Goal: Task Accomplishment & Management: Complete application form

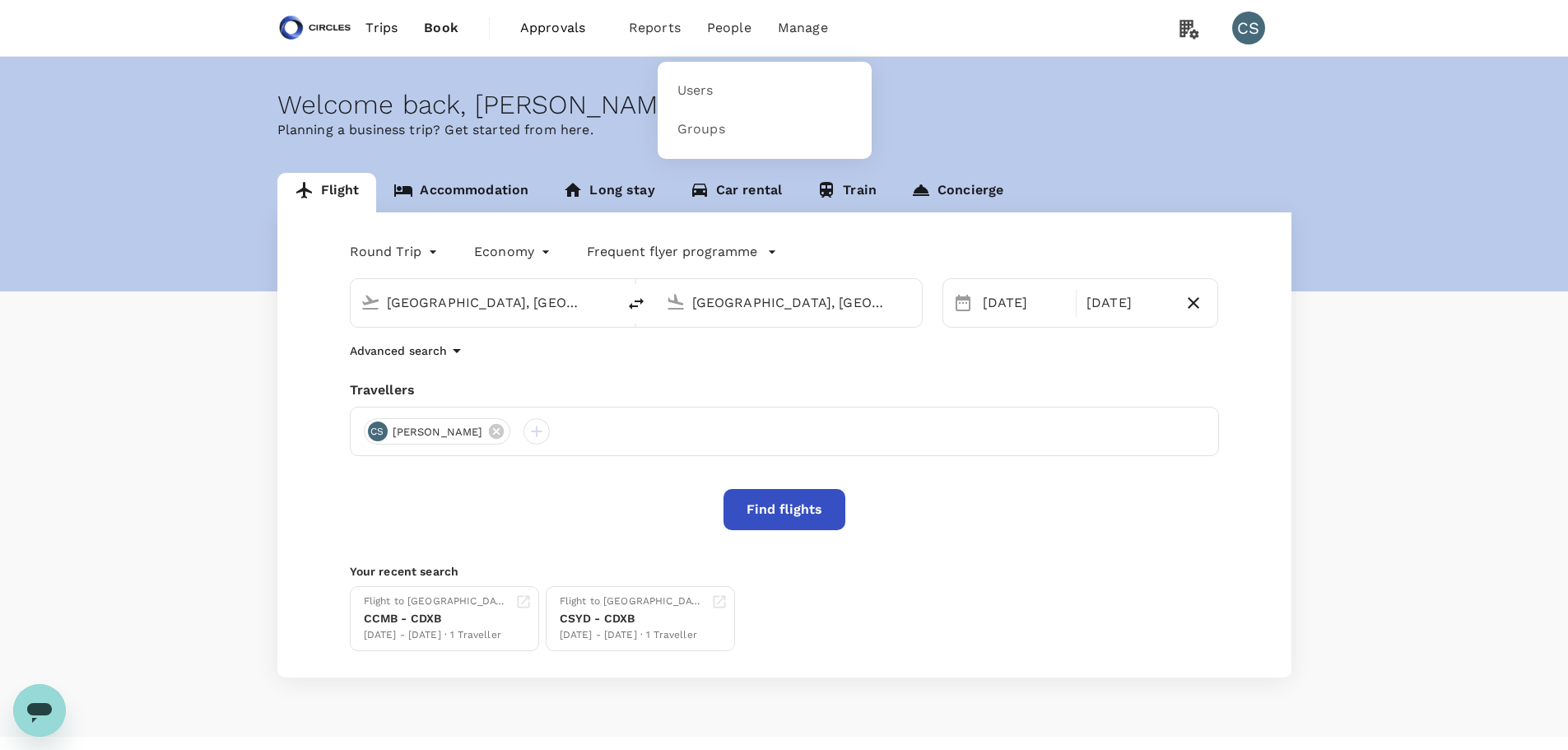
click at [714, 33] on span "People" at bounding box center [729, 28] width 44 height 20
click at [680, 88] on span "Users" at bounding box center [695, 91] width 36 height 19
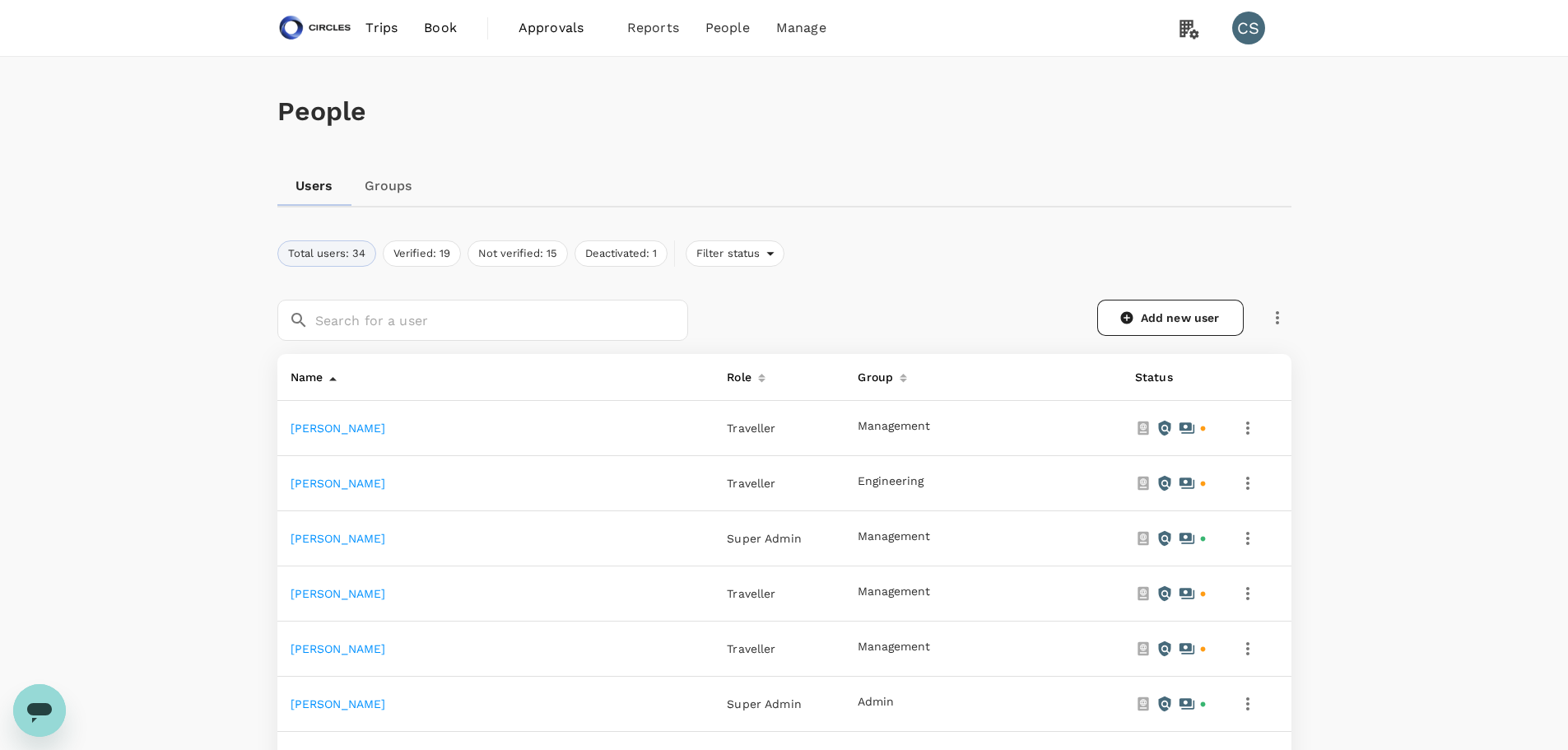
drag, startPoint x: 1057, startPoint y: 222, endPoint x: 1270, endPoint y: 317, distance: 233.2
click at [1183, 312] on link "Add new user" at bounding box center [1170, 317] width 147 height 36
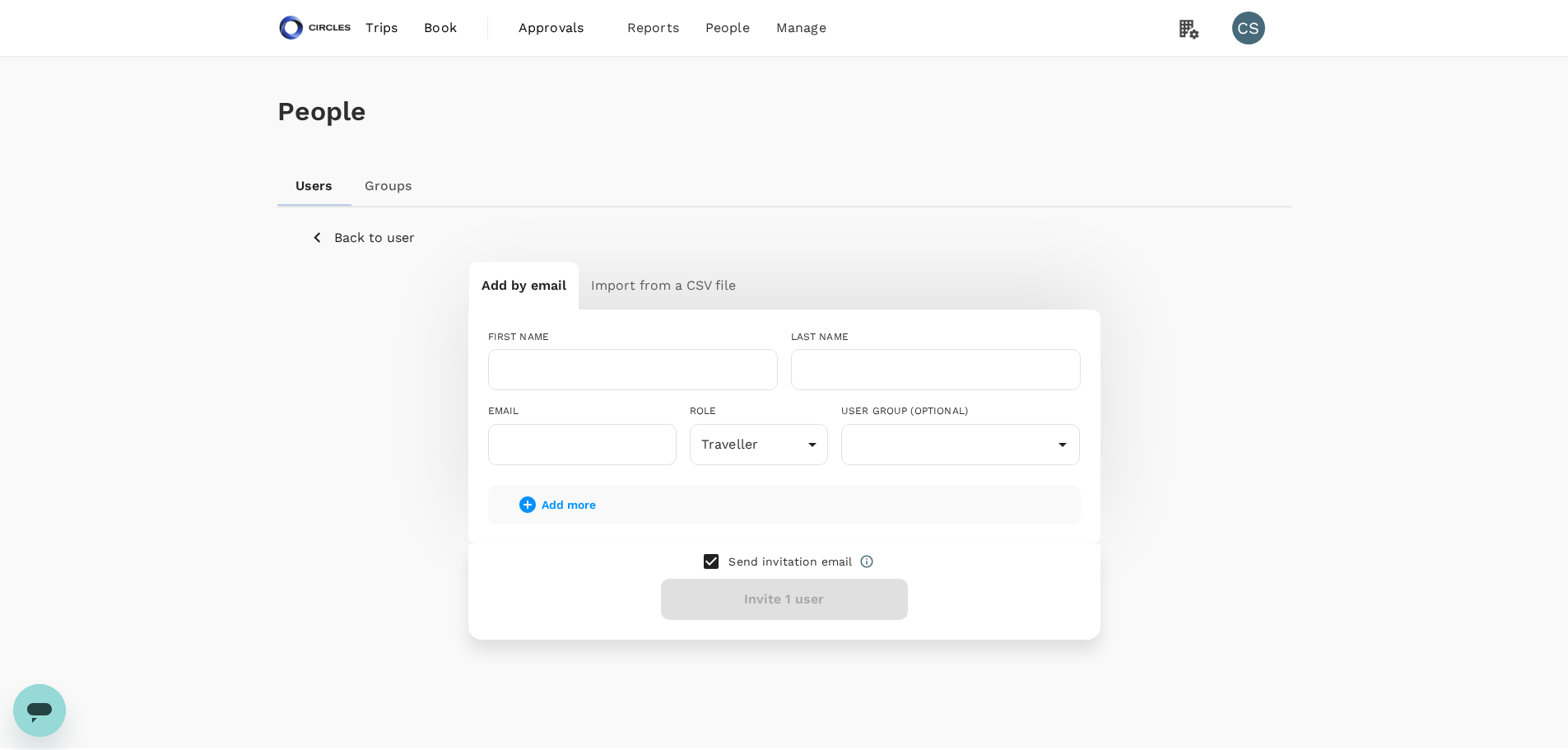
click at [546, 347] on div "FIRST NAME ​" at bounding box center [626, 352] width 303 height 74
click at [544, 359] on input "text" at bounding box center [634, 369] width 290 height 41
paste input "Siva Sankar"
type input "Siva Sankar"
click at [889, 364] on input "text" at bounding box center [936, 369] width 290 height 41
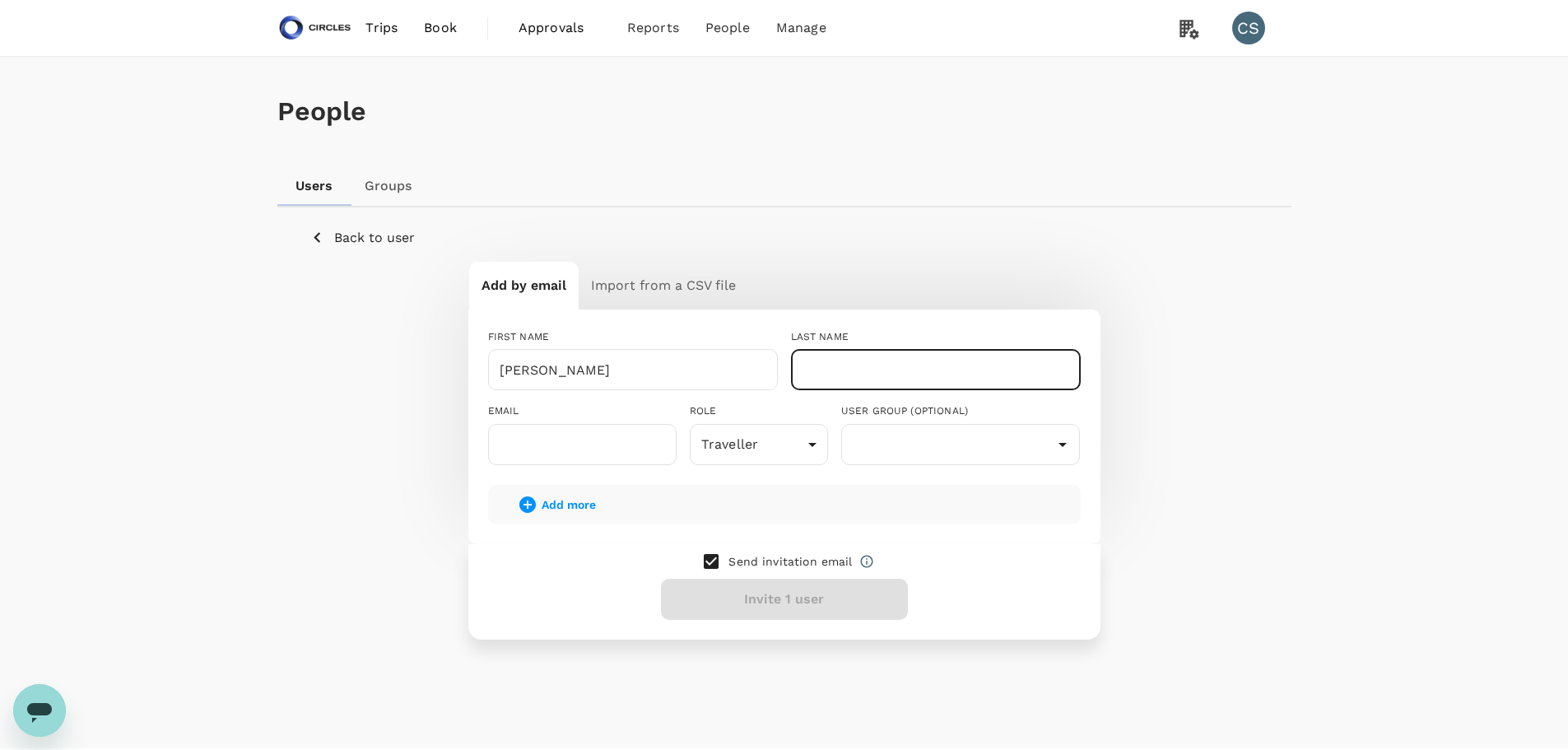
paste input "Kothari"
type input "Kothari"
click at [621, 452] on input "text" at bounding box center [583, 444] width 188 height 41
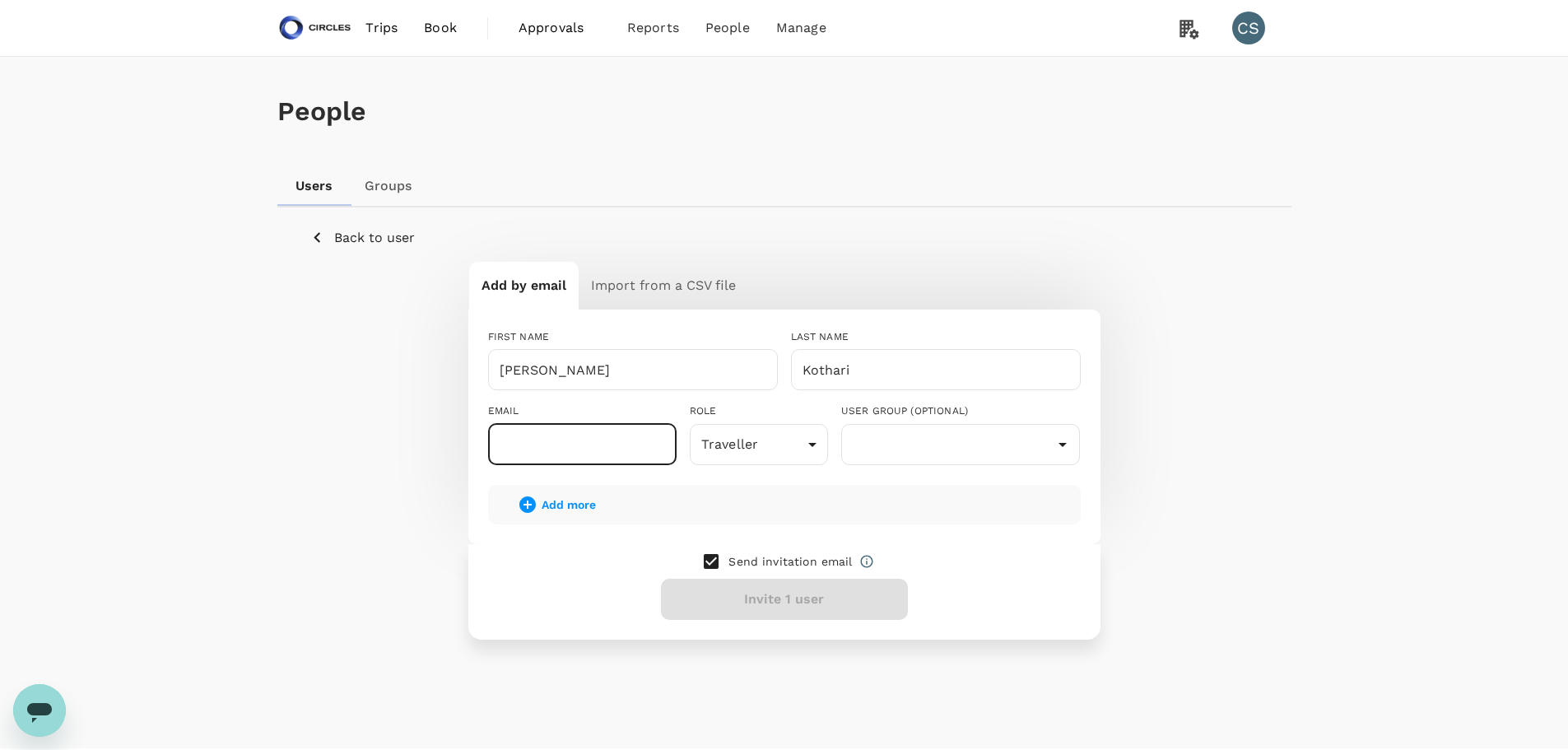
paste input "https://wd103.myworkday.com/circles/d/inst/15$8033/246$840.htmld"
type input "https://wd103.myworkday.com/circles/d/inst/15$8033/246$840.htmld"
paste input "siva.sankar@circles.co"
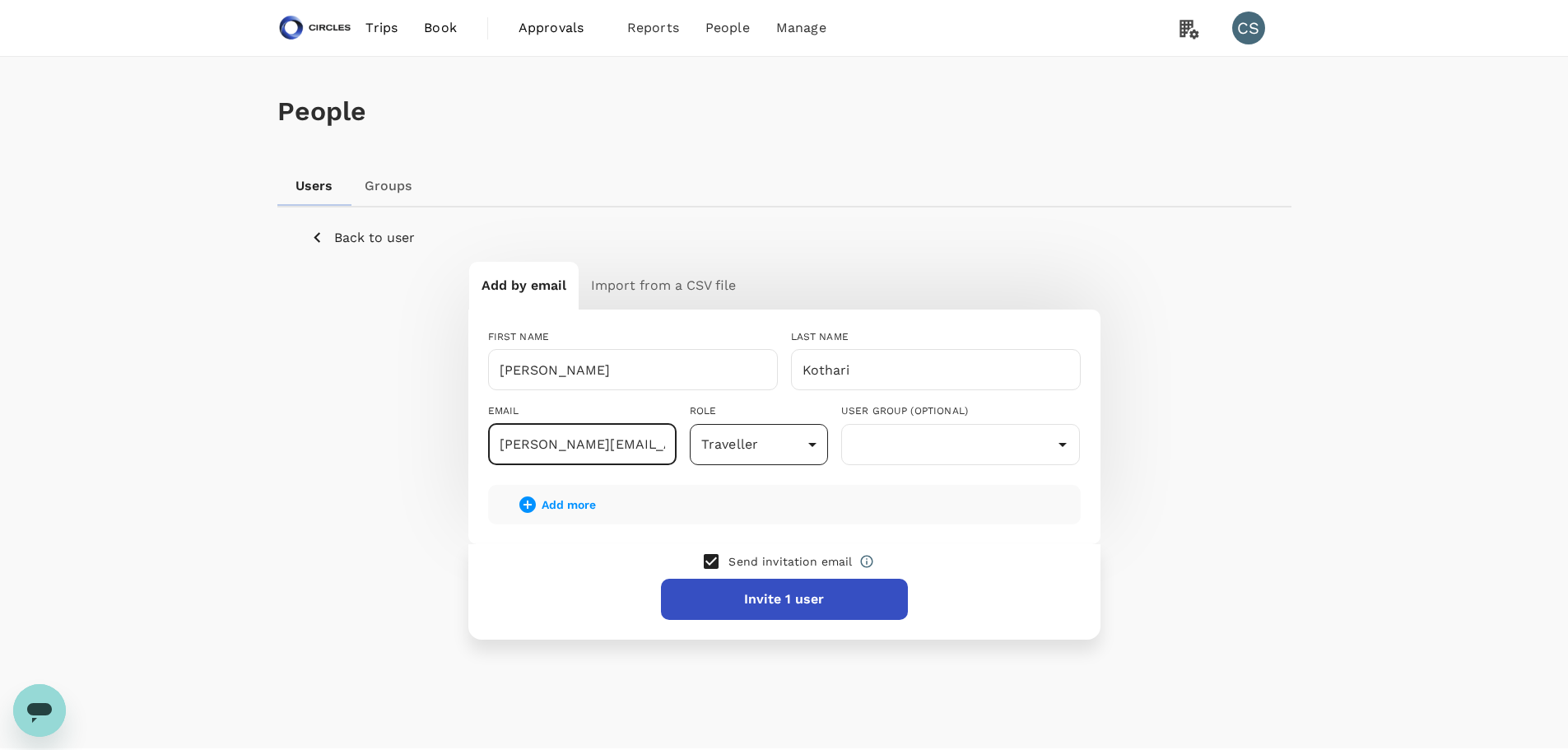
type input "siva.sankar@circles.co"
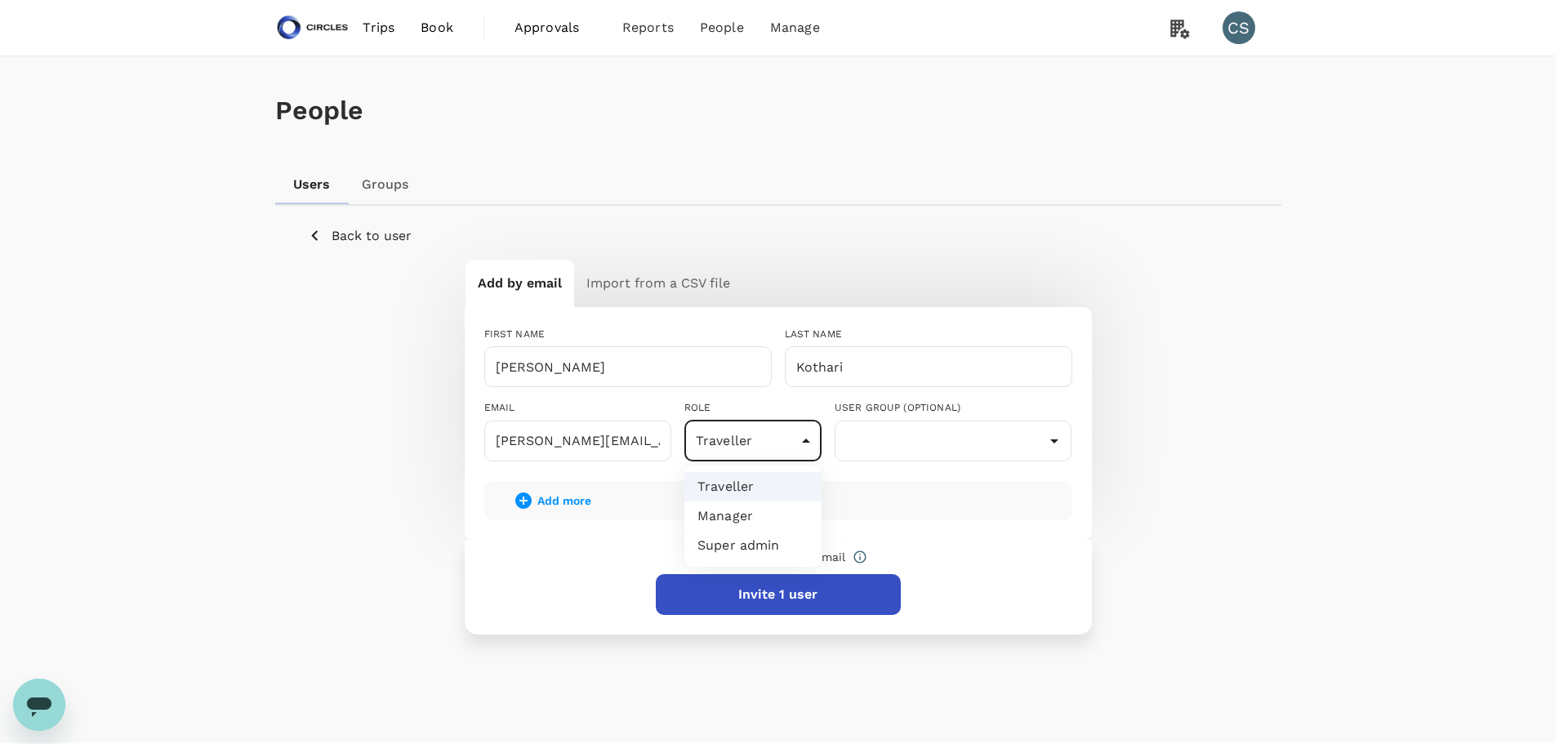
click at [750, 441] on body "Trips Book Approvals 0 Reports People Manage CS People Users Groups Back to use…" at bounding box center [784, 393] width 1568 height 785
click at [735, 486] on li "Traveller" at bounding box center [753, 487] width 137 height 30
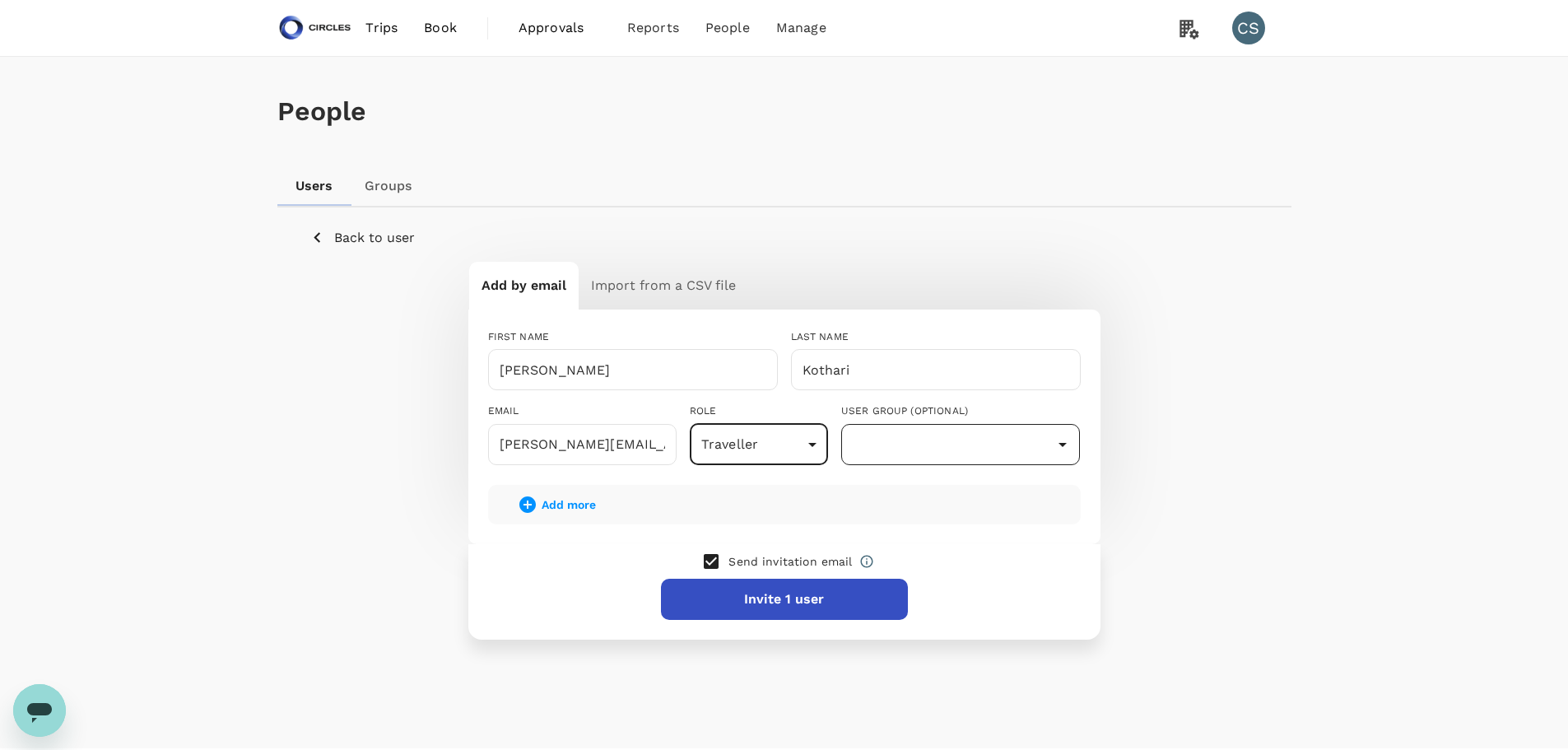
click at [907, 449] on input "text" at bounding box center [960, 444] width 231 height 32
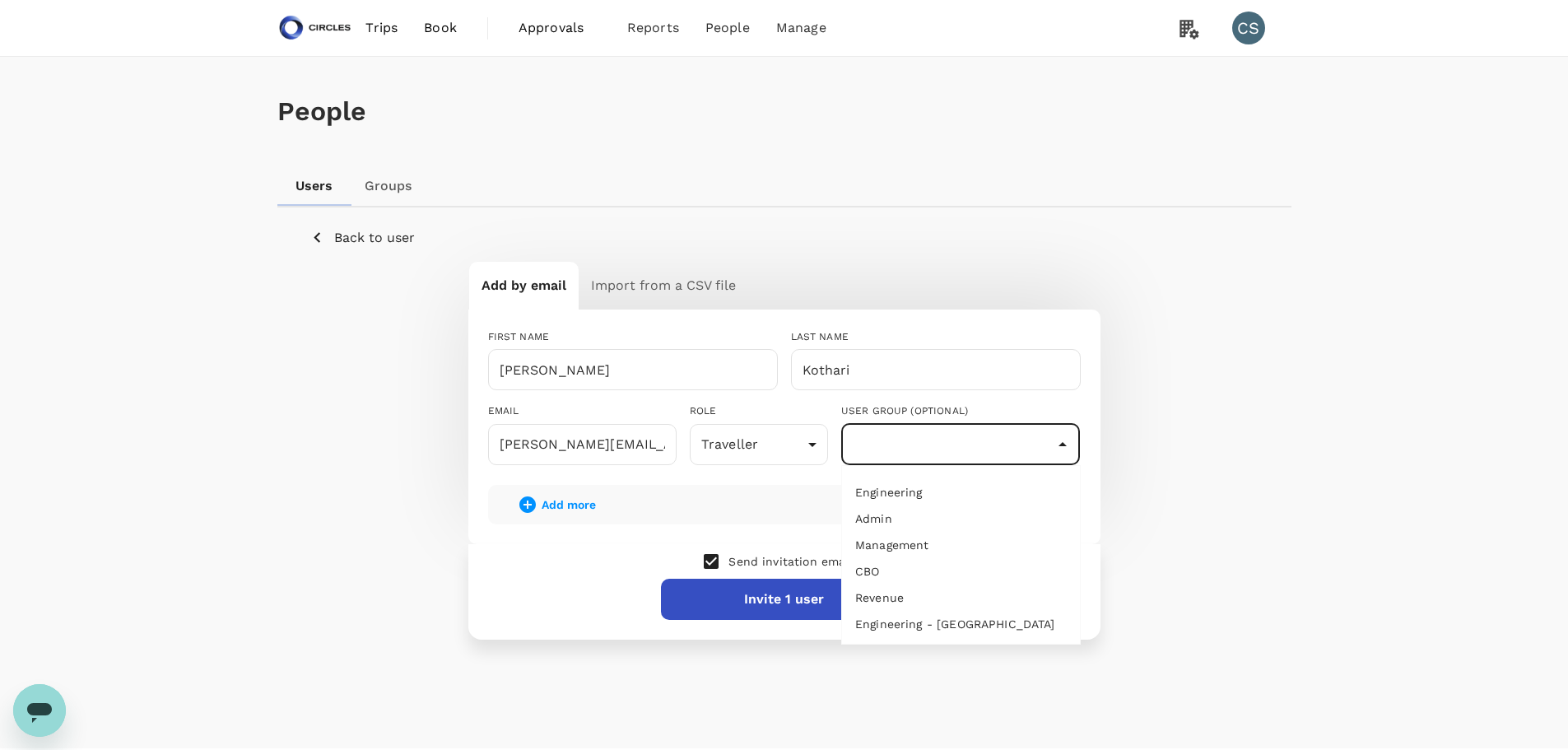
click at [928, 490] on li "Engineering" at bounding box center [960, 492] width 238 height 27
type input "Engineering"
click at [1045, 549] on div "Send invitation email Invite 1 user" at bounding box center [784, 592] width 632 height 96
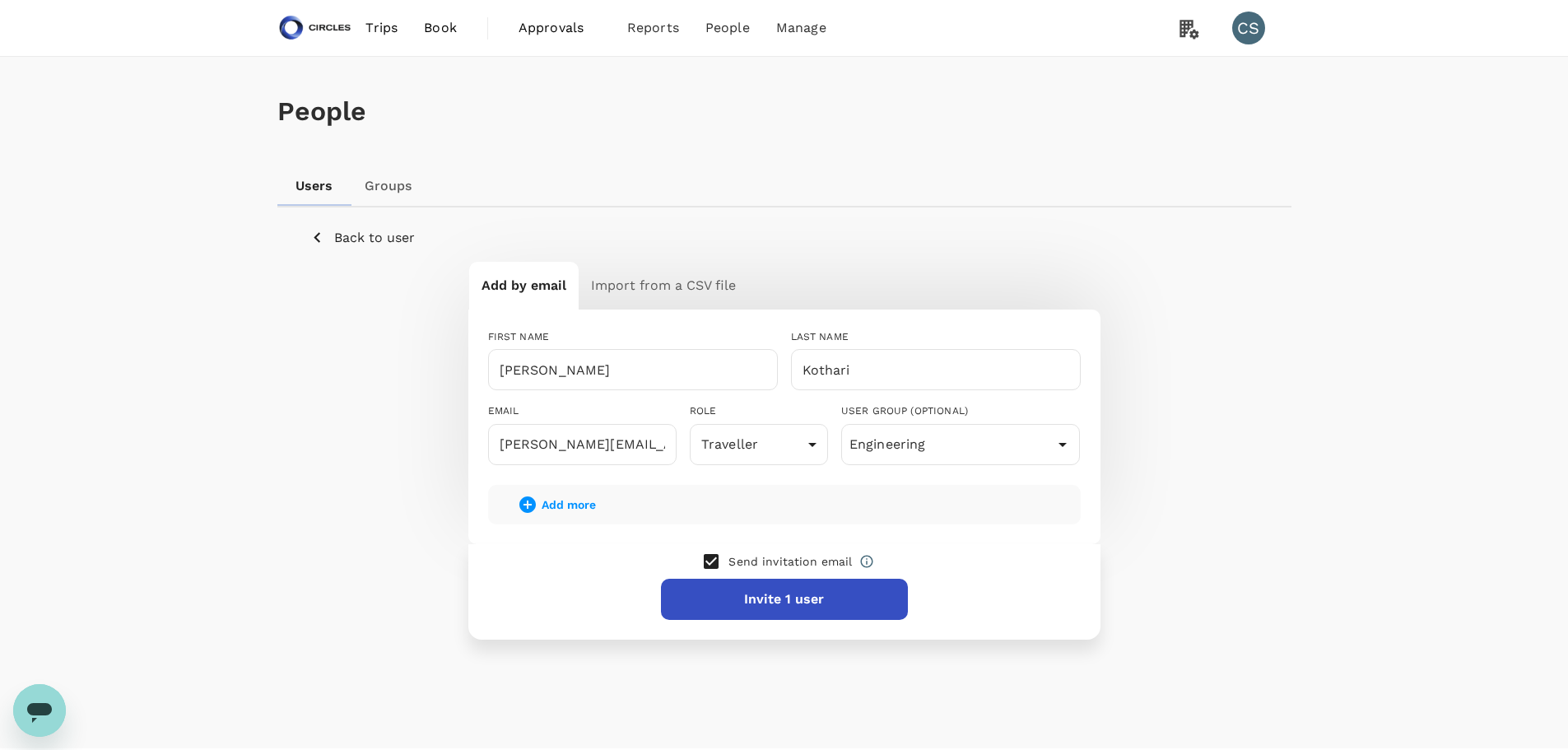
click at [413, 183] on link "Groups" at bounding box center [388, 185] width 74 height 39
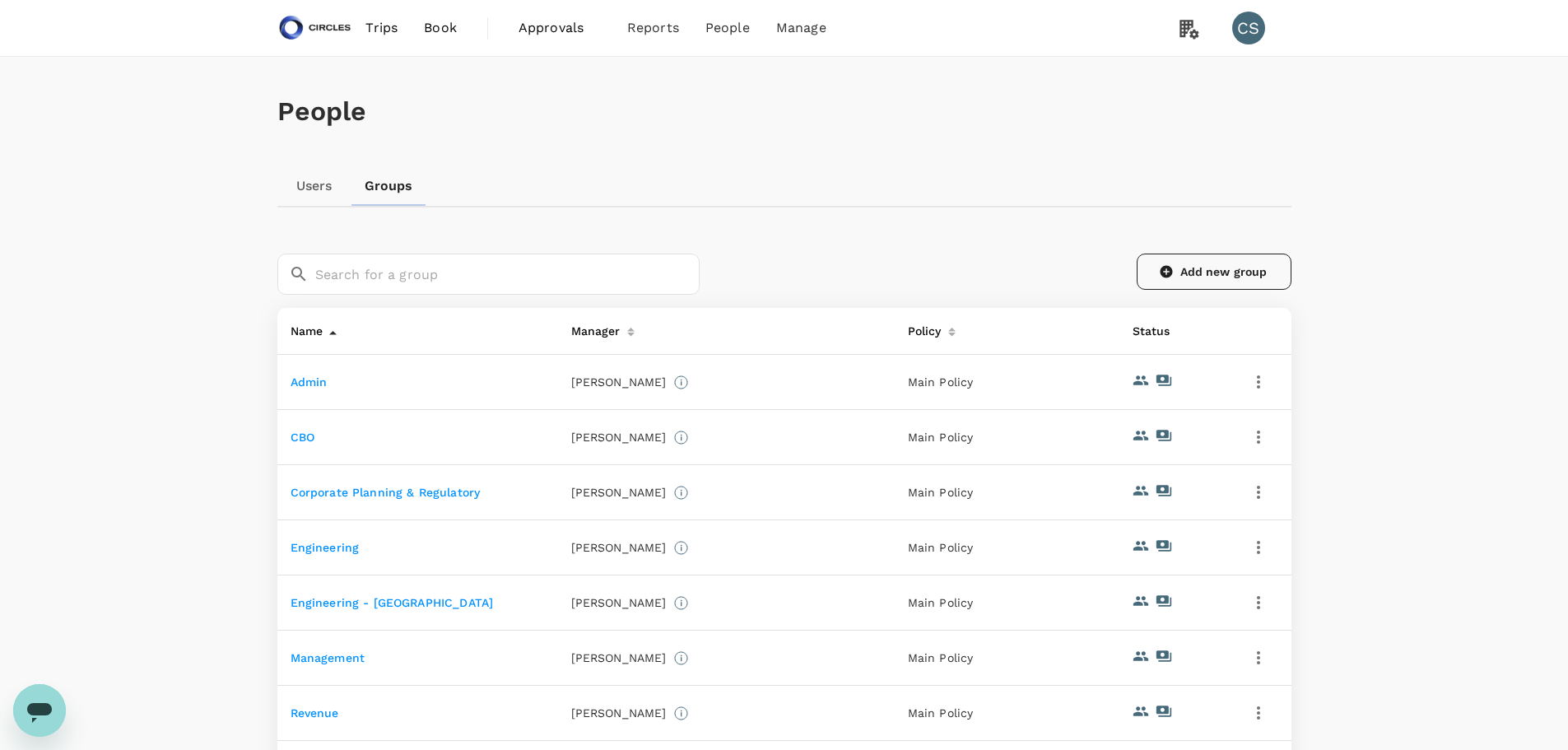
click at [1235, 262] on link "Add new group" at bounding box center [1215, 271] width 155 height 36
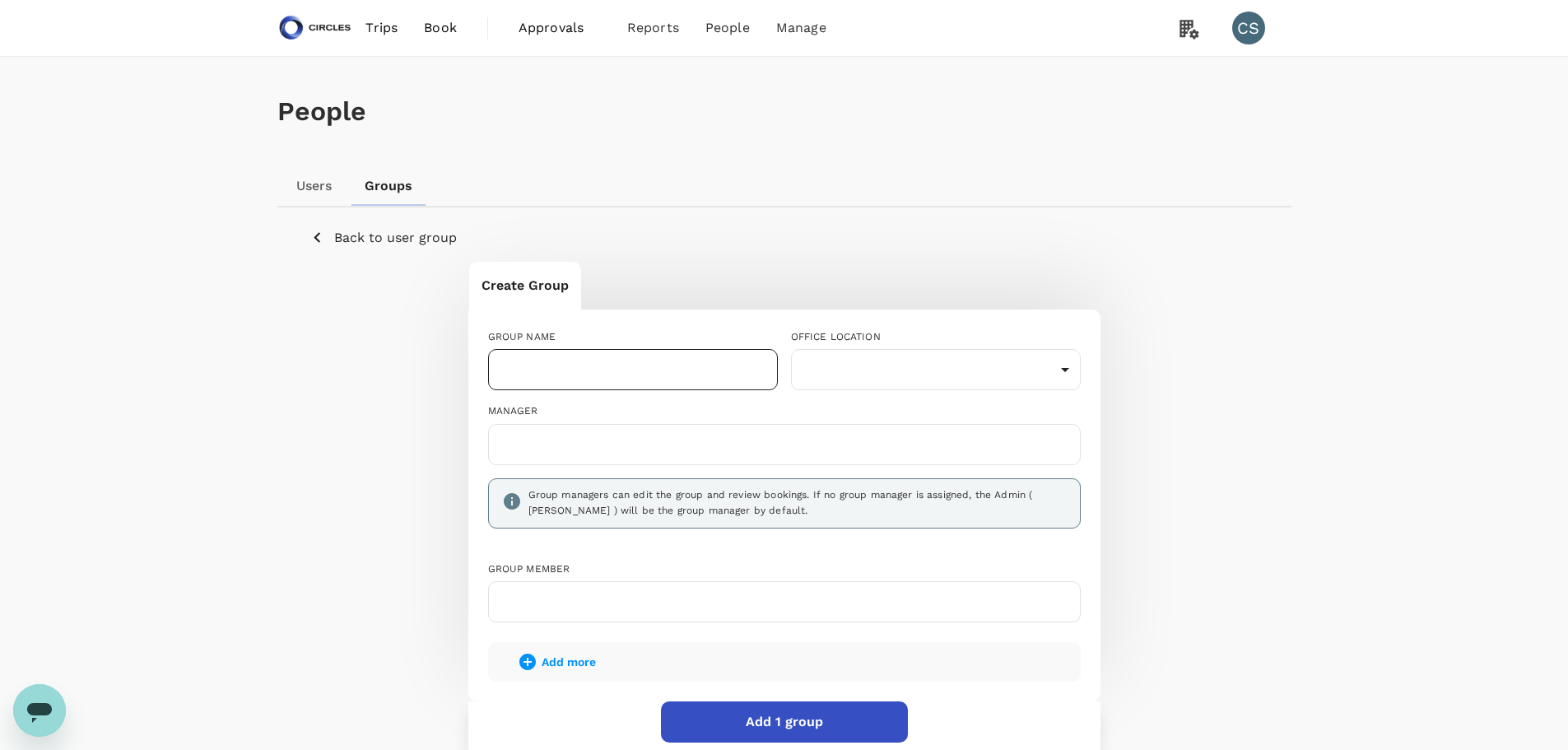
click at [690, 365] on input "text" at bounding box center [634, 369] width 290 height 41
click at [701, 362] on input "text" at bounding box center [634, 369] width 290 height 41
paste input "160 SaaS Product & Strategy"
type input "160 SaaS Product & Strategy"
click at [839, 379] on body "Trips Book Approvals 0 Reports People Manage CS People Users Groups Back to use…" at bounding box center [784, 458] width 1568 height 915
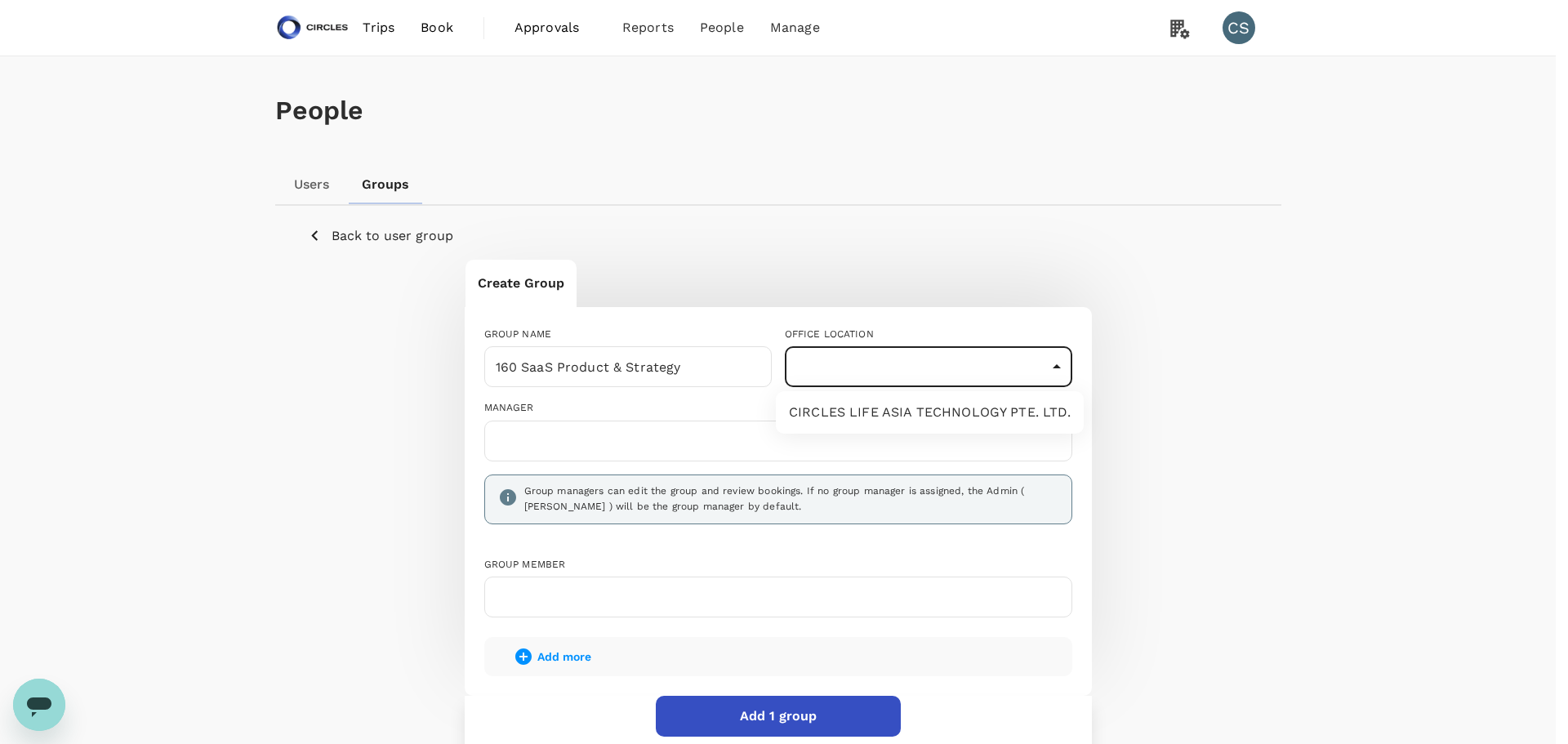
click at [1101, 383] on div at bounding box center [784, 372] width 1568 height 744
click at [541, 434] on input "text" at bounding box center [777, 441] width 573 height 26
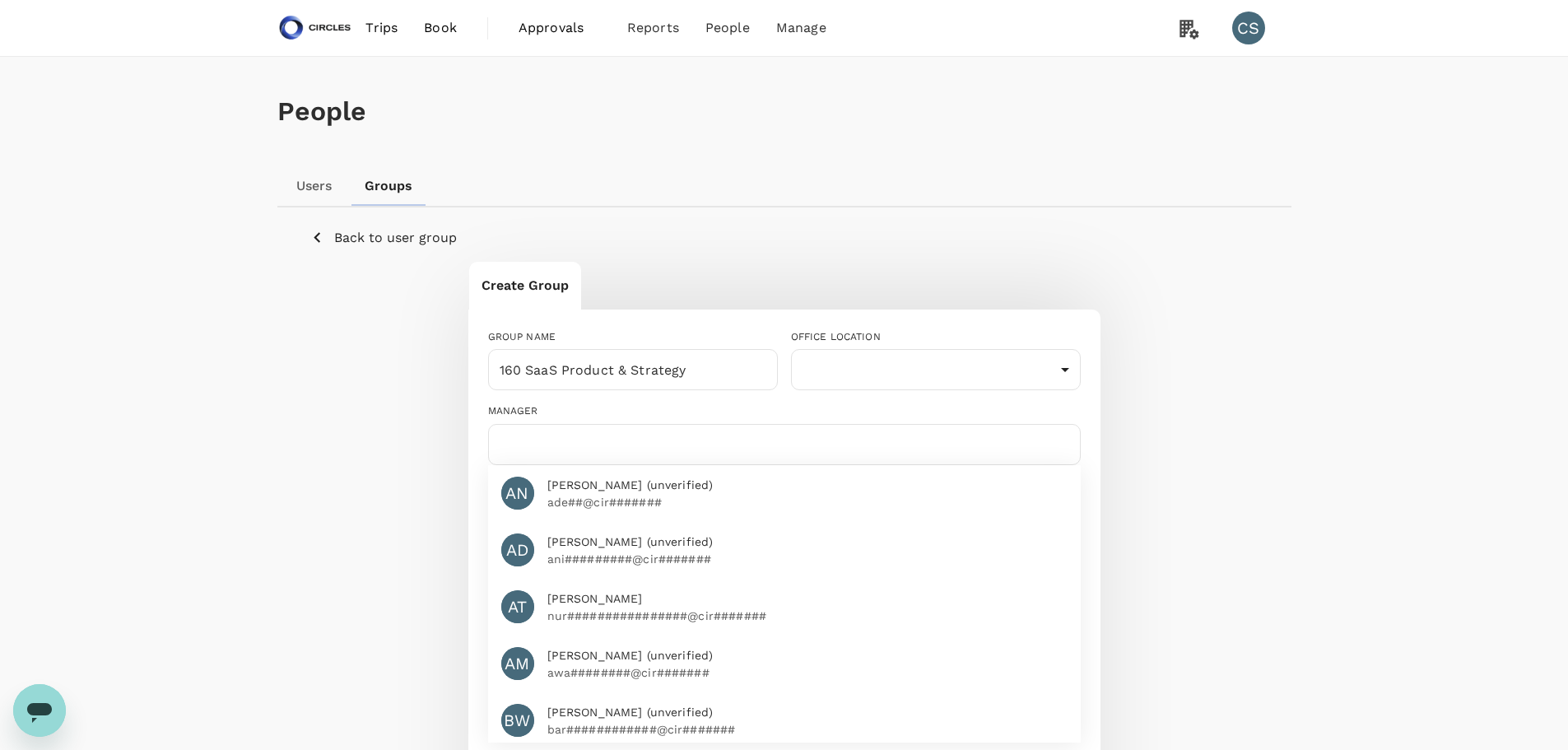
click at [372, 236] on p "Back to user group" at bounding box center [395, 238] width 123 height 20
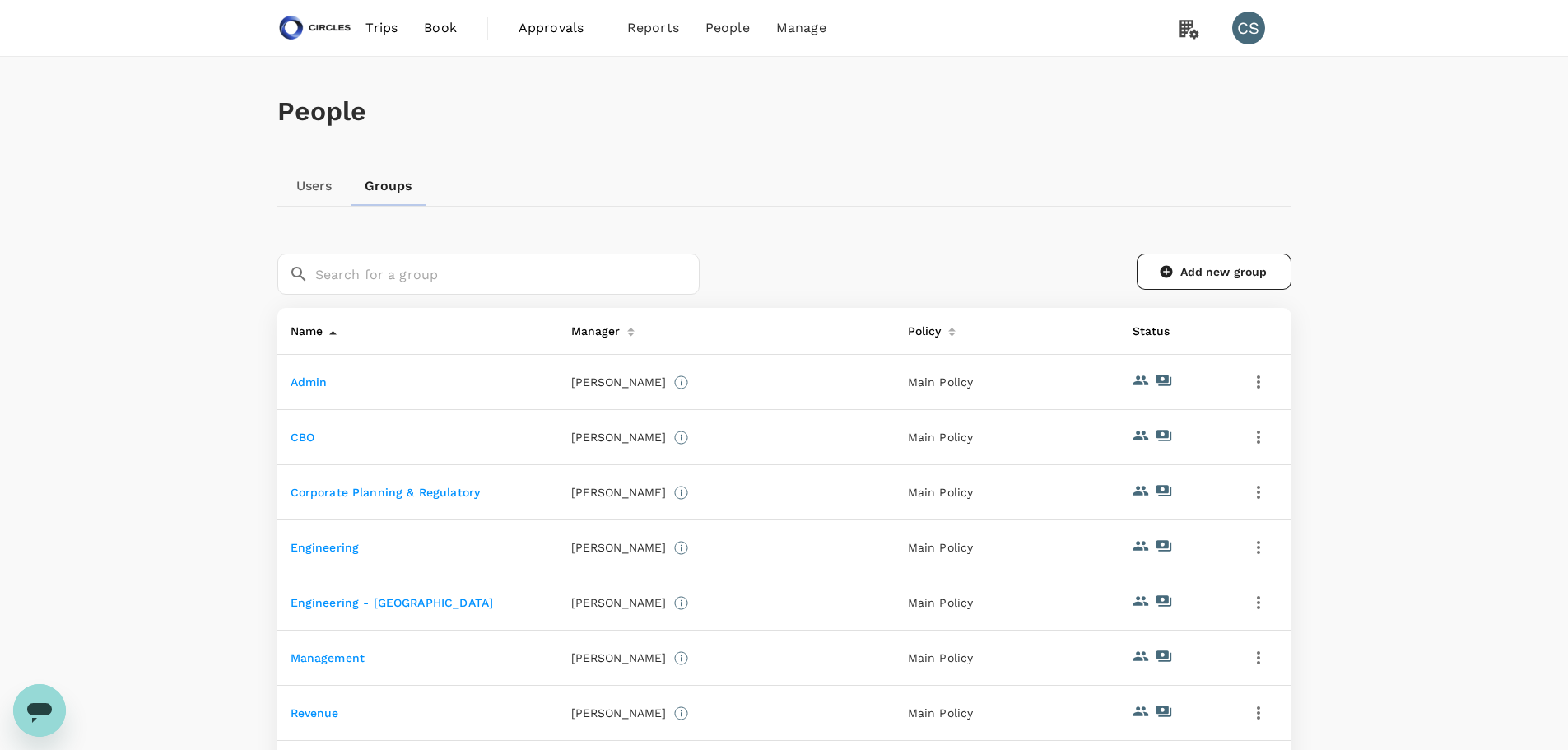
click at [385, 182] on link "Groups" at bounding box center [389, 185] width 75 height 39
click at [1176, 275] on link "Add new group" at bounding box center [1215, 271] width 155 height 36
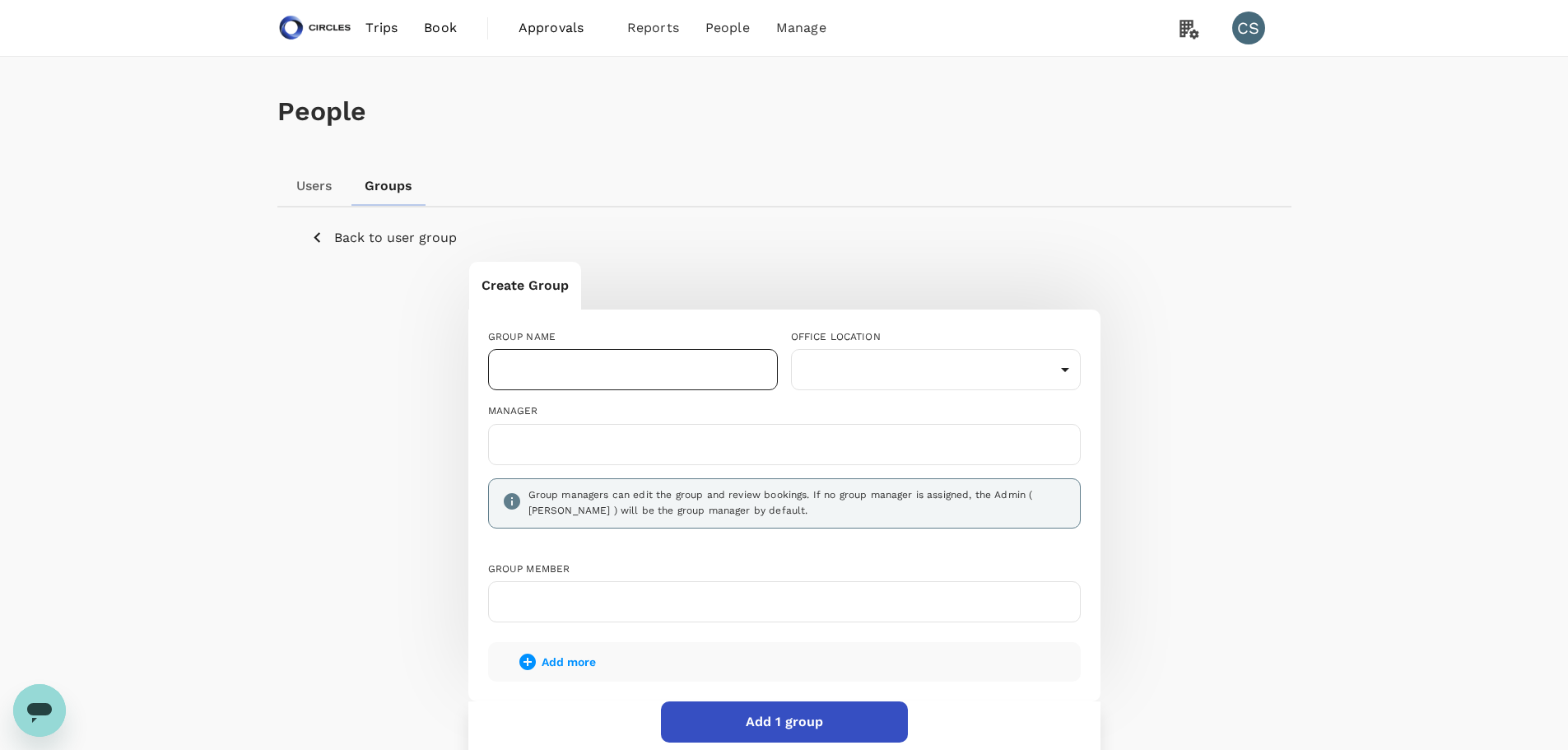
click at [688, 356] on input "text" at bounding box center [634, 369] width 290 height 41
type input "160 SaaS Product & Strategy"
click at [666, 450] on input "text" at bounding box center [784, 444] width 578 height 27
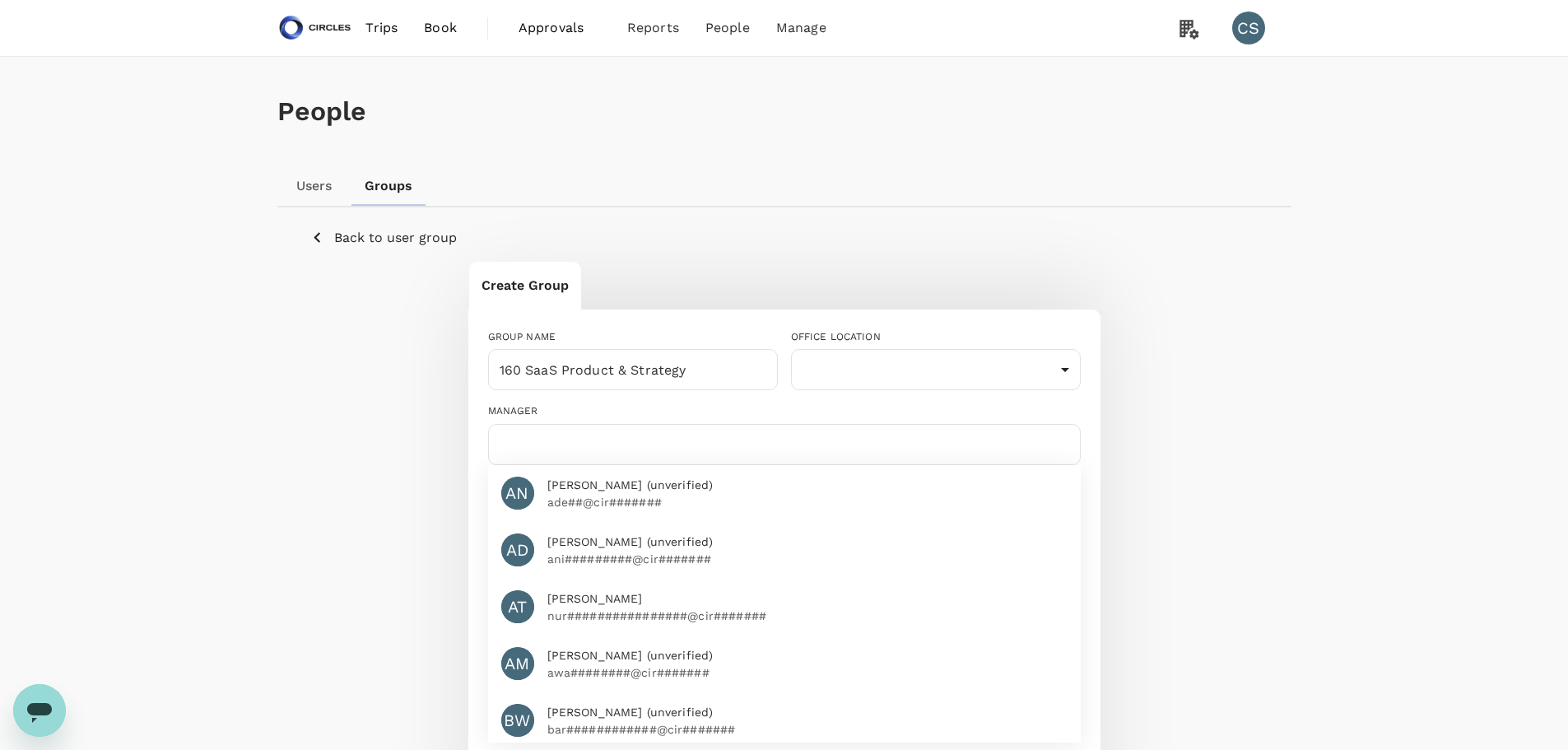
click at [375, 460] on div "Create Group GROUP NAME 160 SaaS Product & Strategy ​ OFFICE LOCATION ​ ​ MANAG…" at bounding box center [784, 650] width 949 height 778
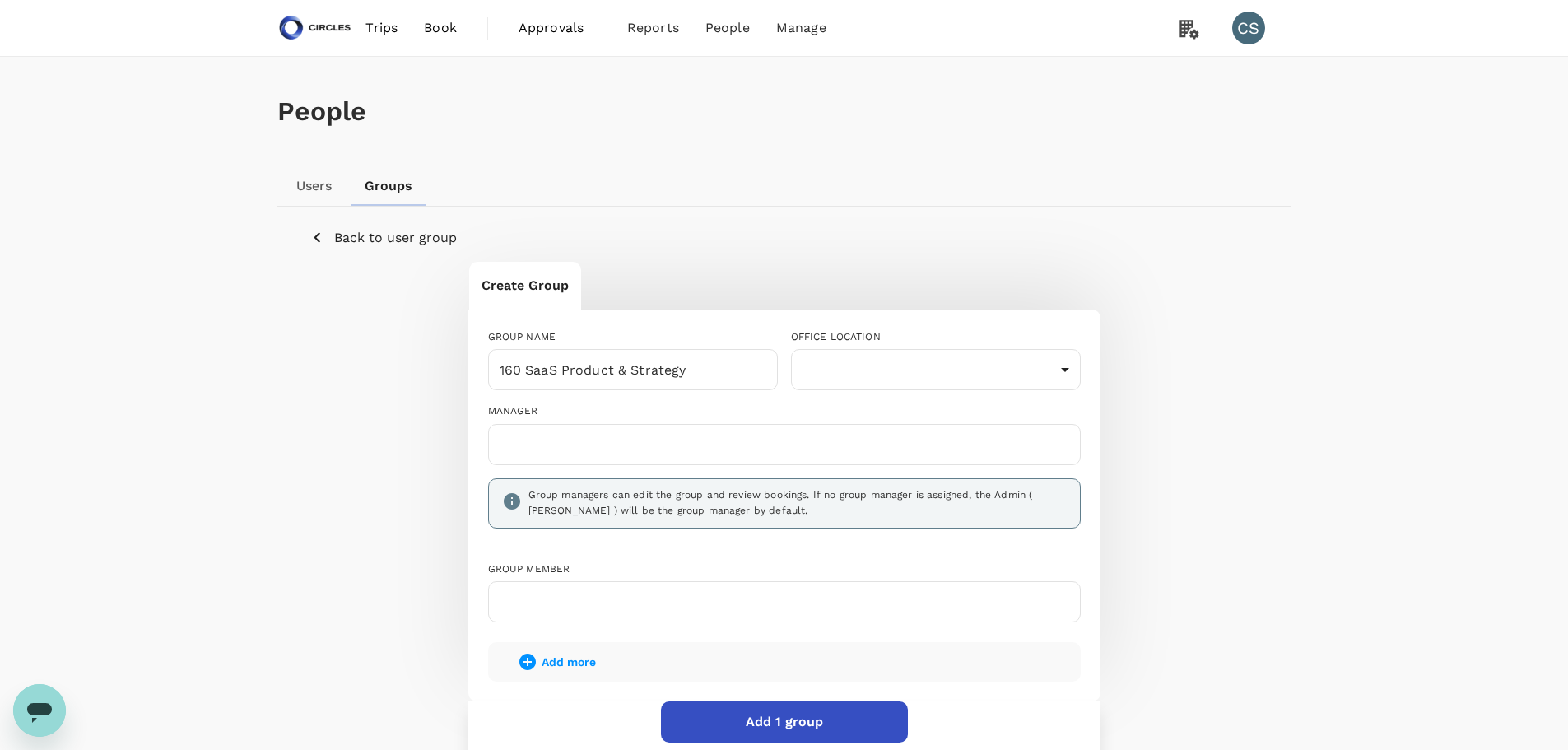
click at [693, 435] on input "text" at bounding box center [784, 444] width 578 height 27
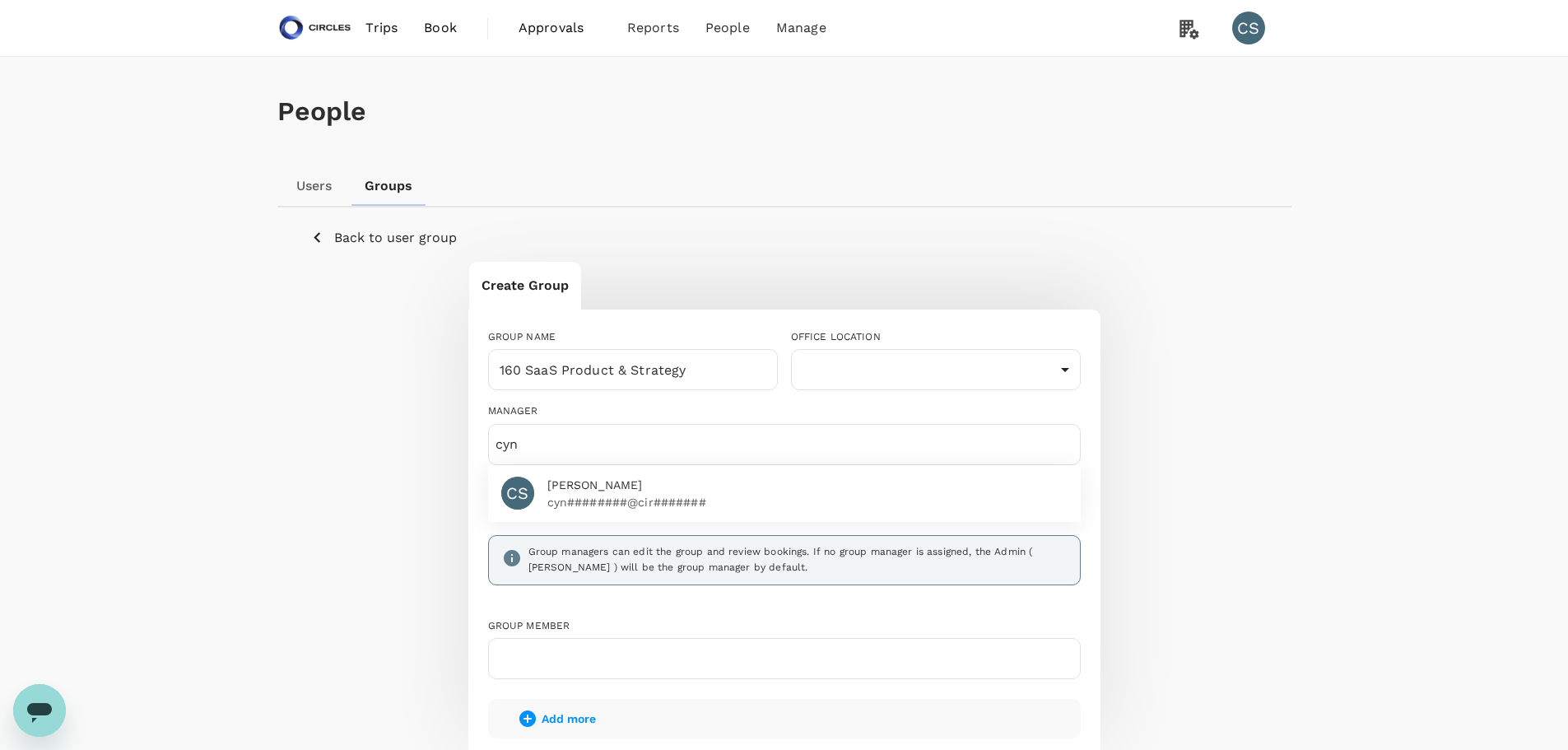
type input "cyn"
click at [647, 502] on p "cyn########@cir#######" at bounding box center [808, 502] width 520 height 17
click at [452, 474] on div "Create Group GROUP NAME 160 SaaS Product & Strategy ​ OFFICE LOCATION ​ ​ MANAG…" at bounding box center [784, 540] width 949 height 558
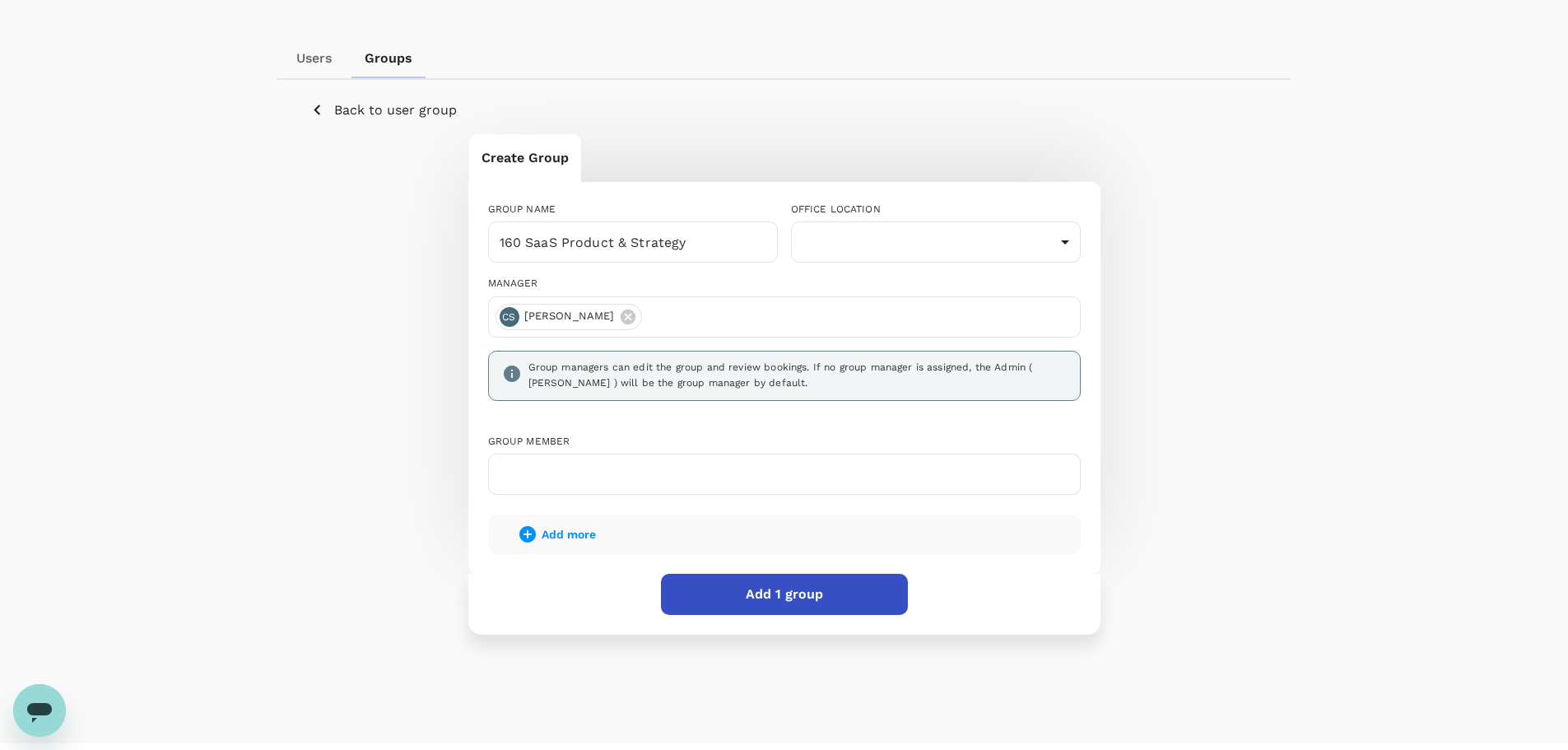
scroll to position [165, 0]
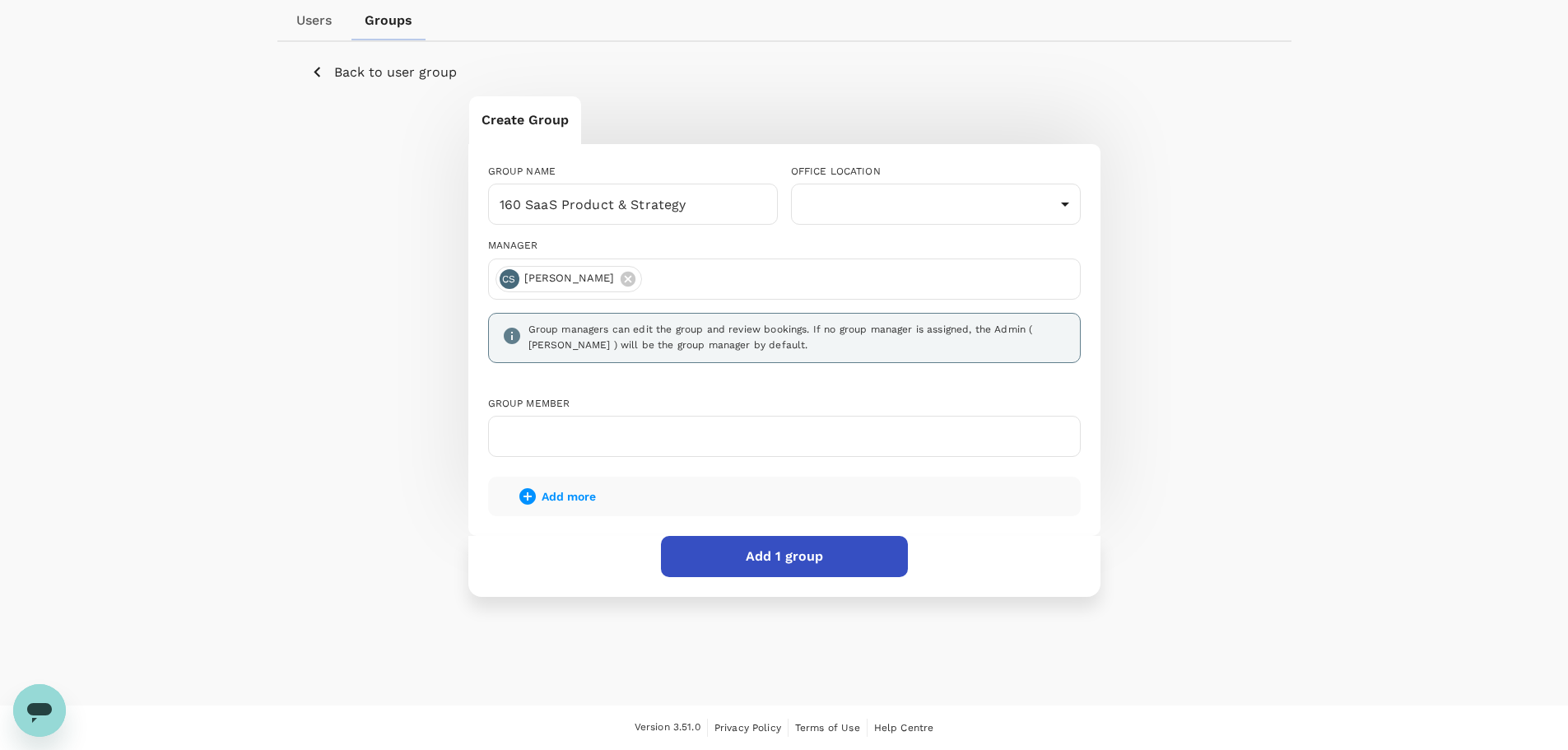
click at [834, 552] on button "Add 1 group" at bounding box center [784, 556] width 247 height 41
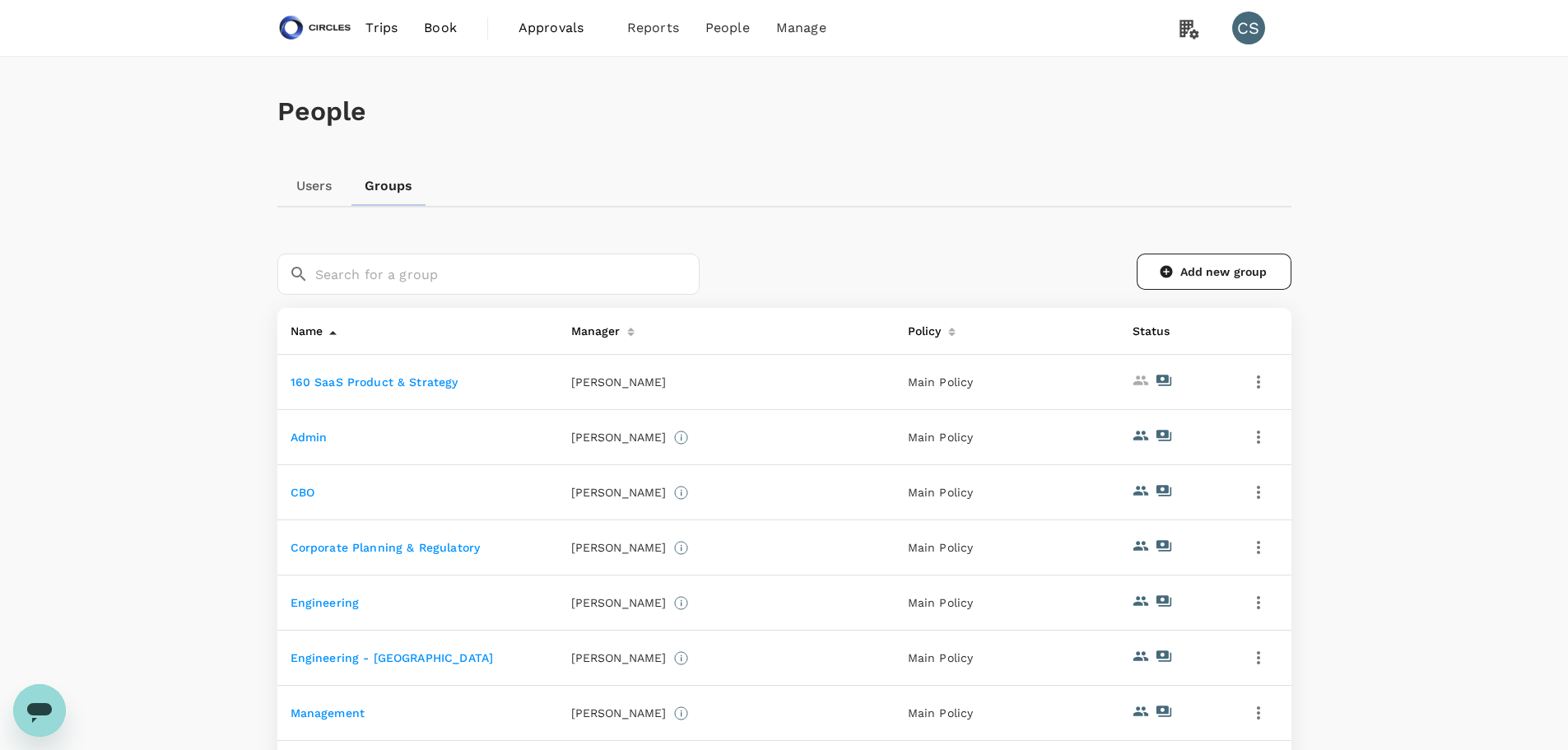
click at [395, 539] on td "Corporate Planning & Regulatory" at bounding box center [418, 548] width 281 height 55
click at [363, 543] on link "Corporate Planning & Regulatory" at bounding box center [386, 548] width 190 height 13
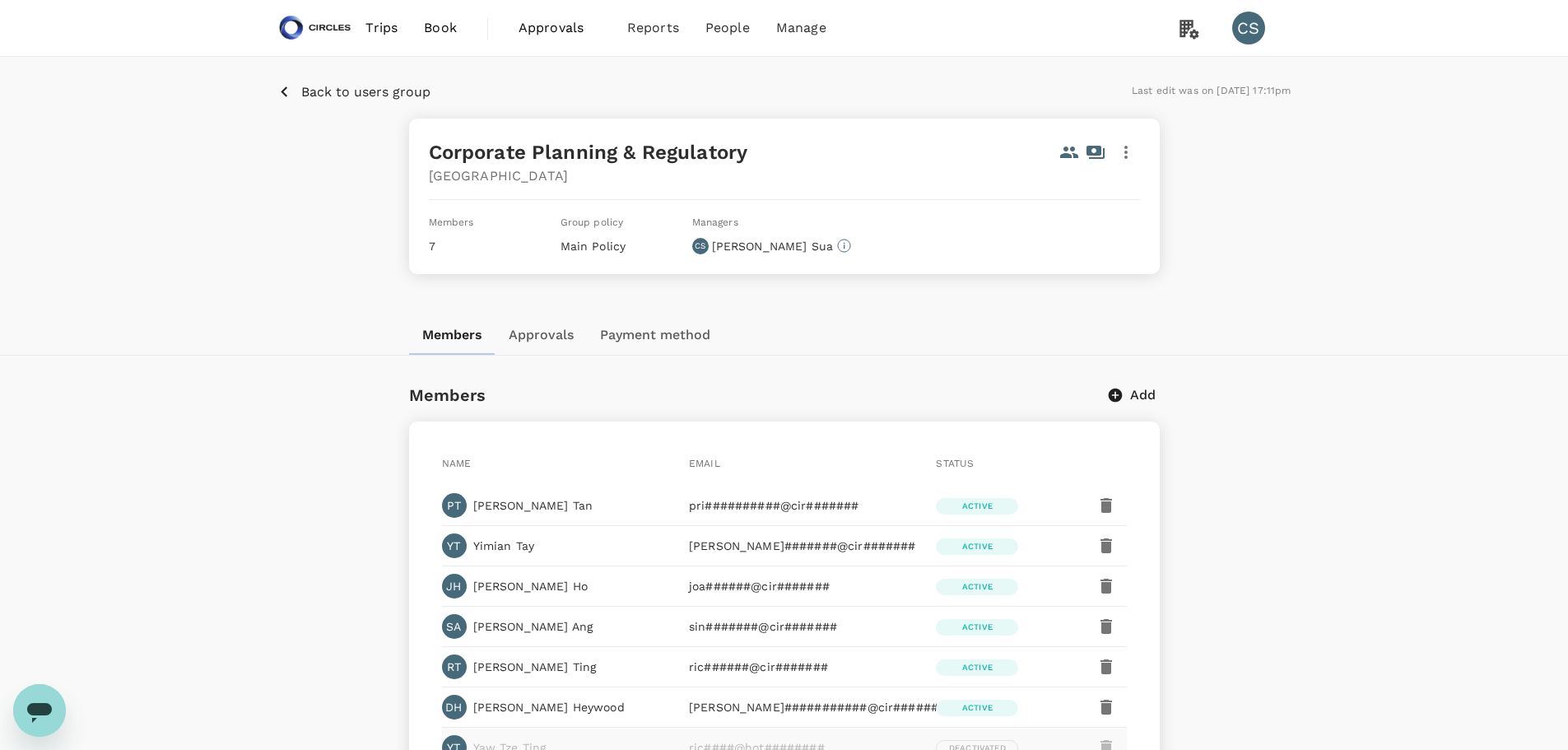
click at [539, 346] on button "Approvals" at bounding box center [541, 334] width 92 height 39
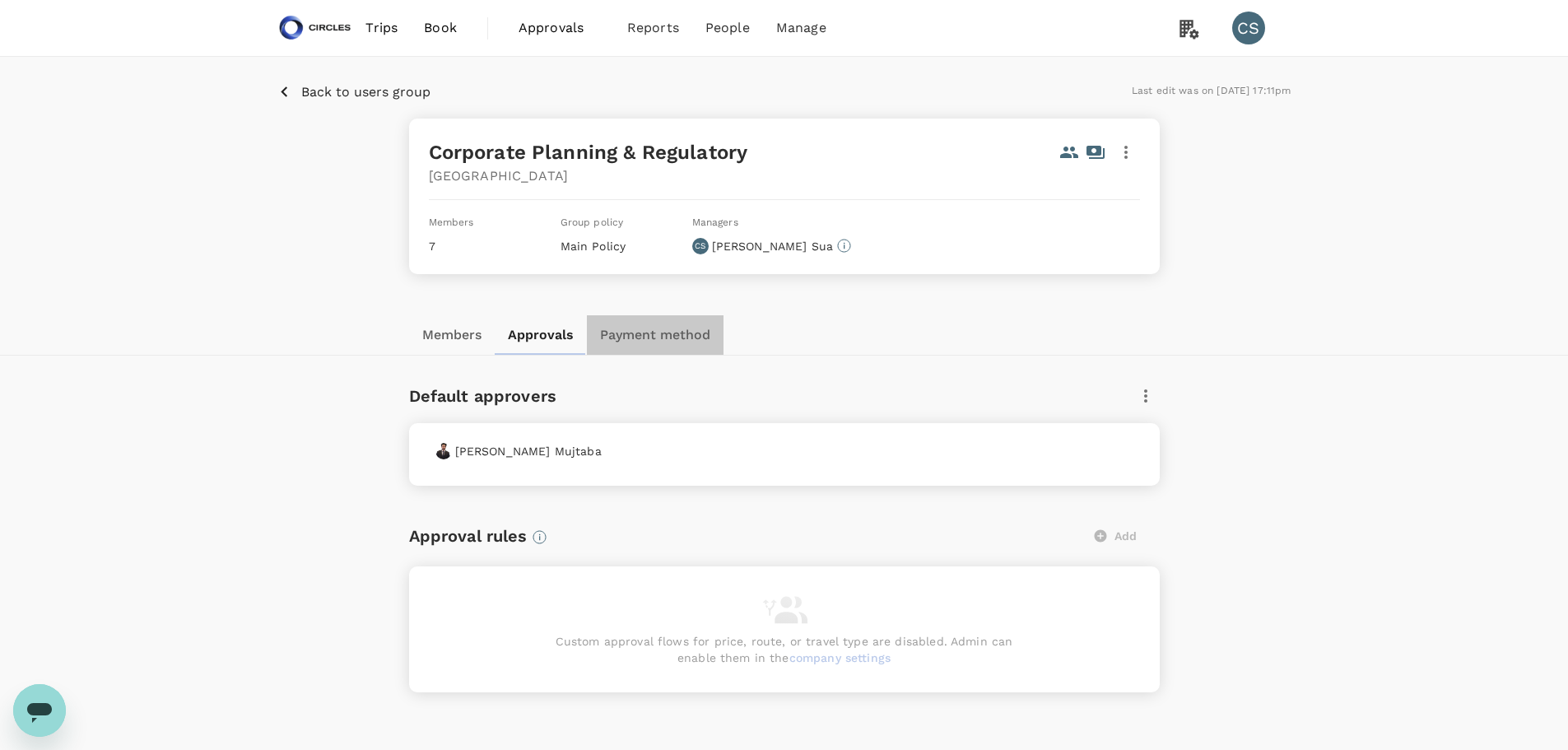
click at [641, 342] on button "Payment method" at bounding box center [655, 334] width 137 height 39
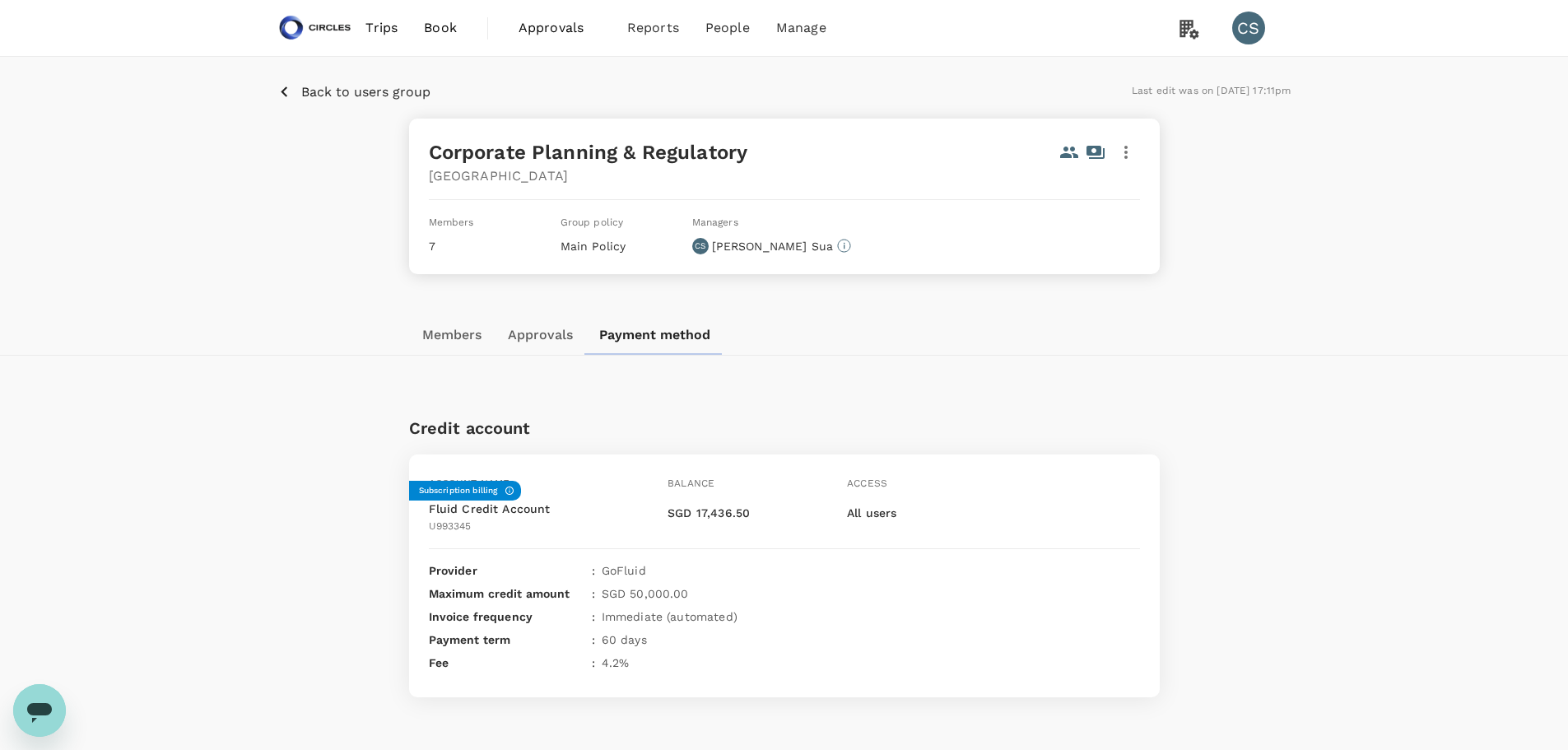
click at [1139, 158] on button "button" at bounding box center [1126, 152] width 28 height 28
click at [1119, 189] on span "Edit" at bounding box center [1105, 197] width 43 height 20
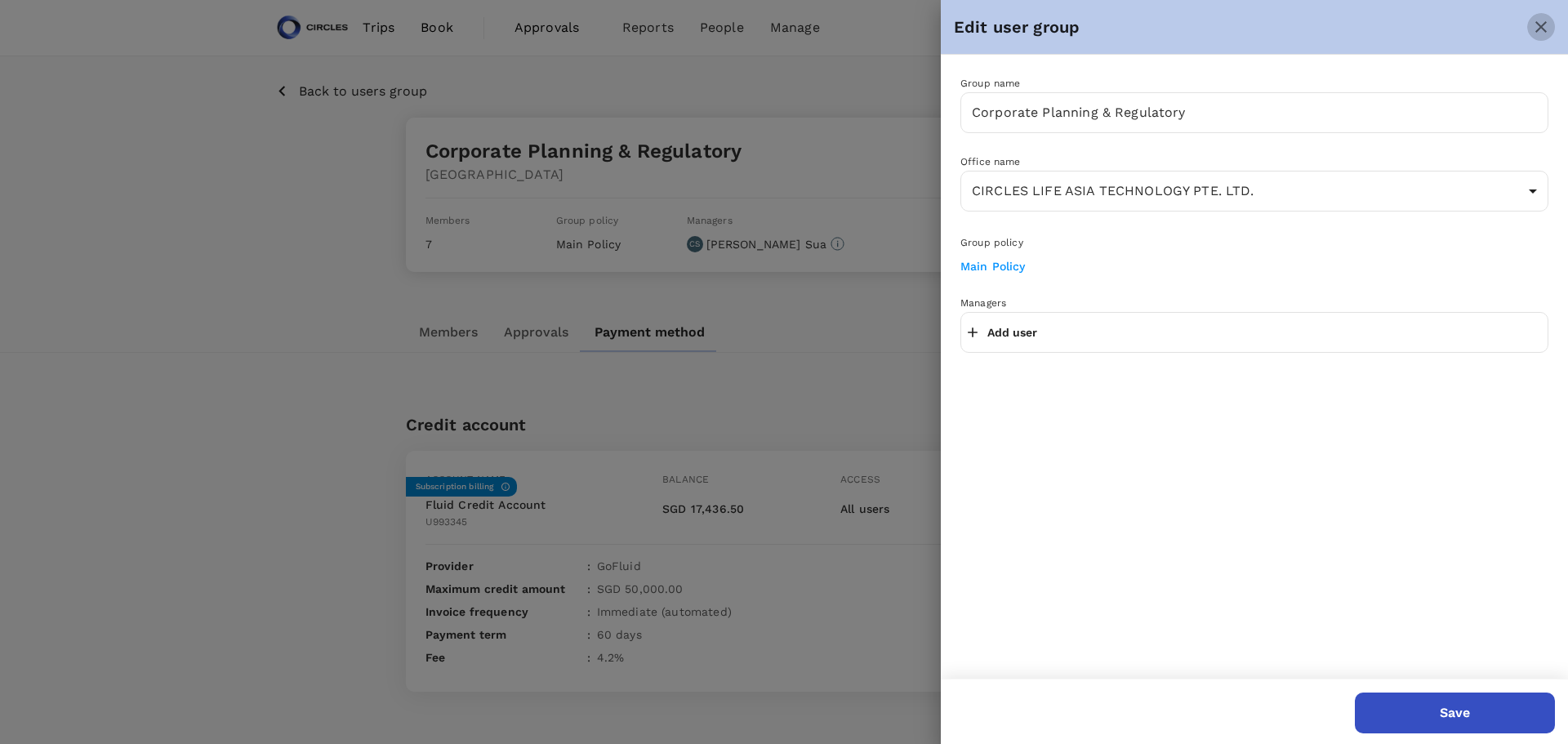
click at [1537, 21] on icon "close" at bounding box center [1542, 27] width 20 height 20
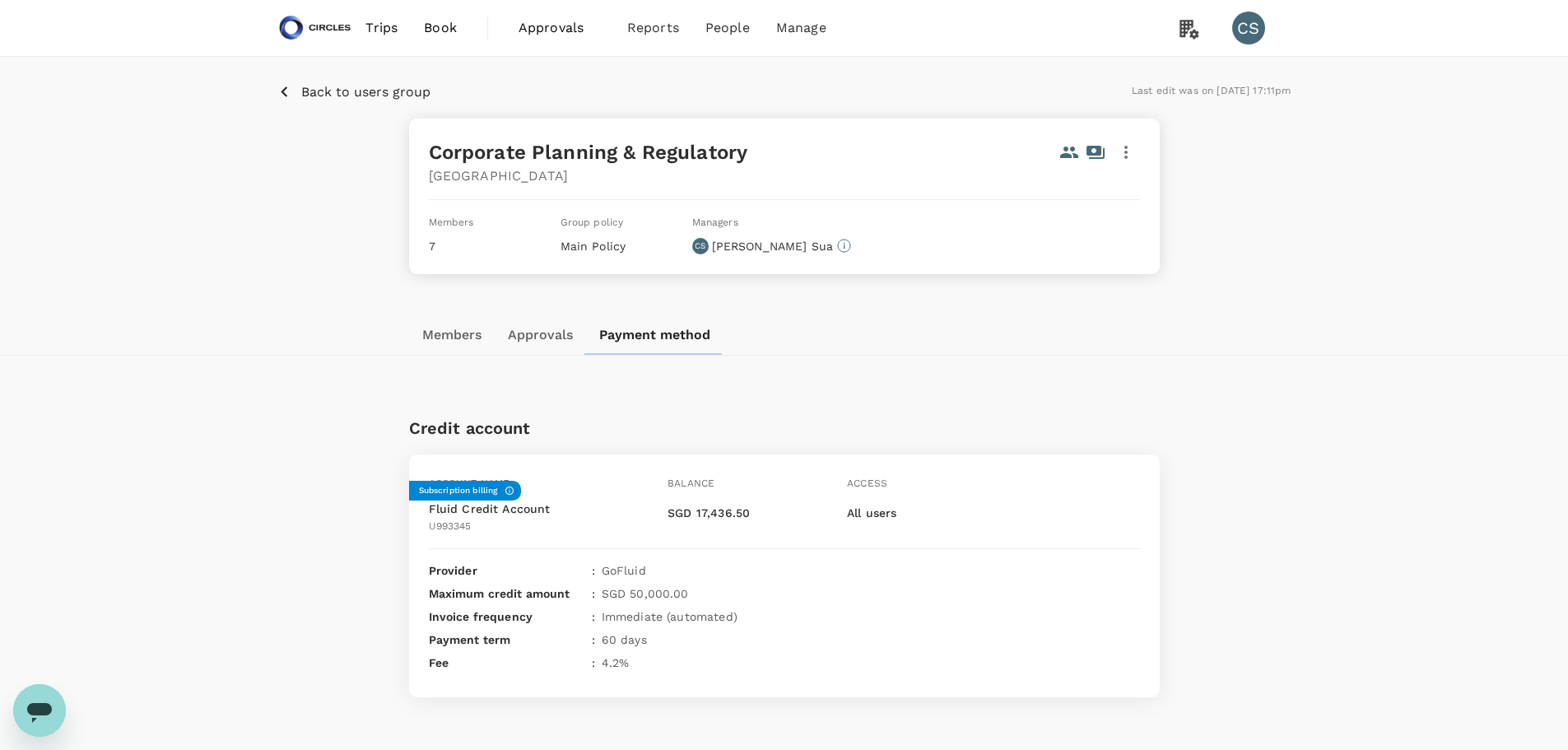
click at [348, 91] on p "Back to users group" at bounding box center [365, 92] width 129 height 20
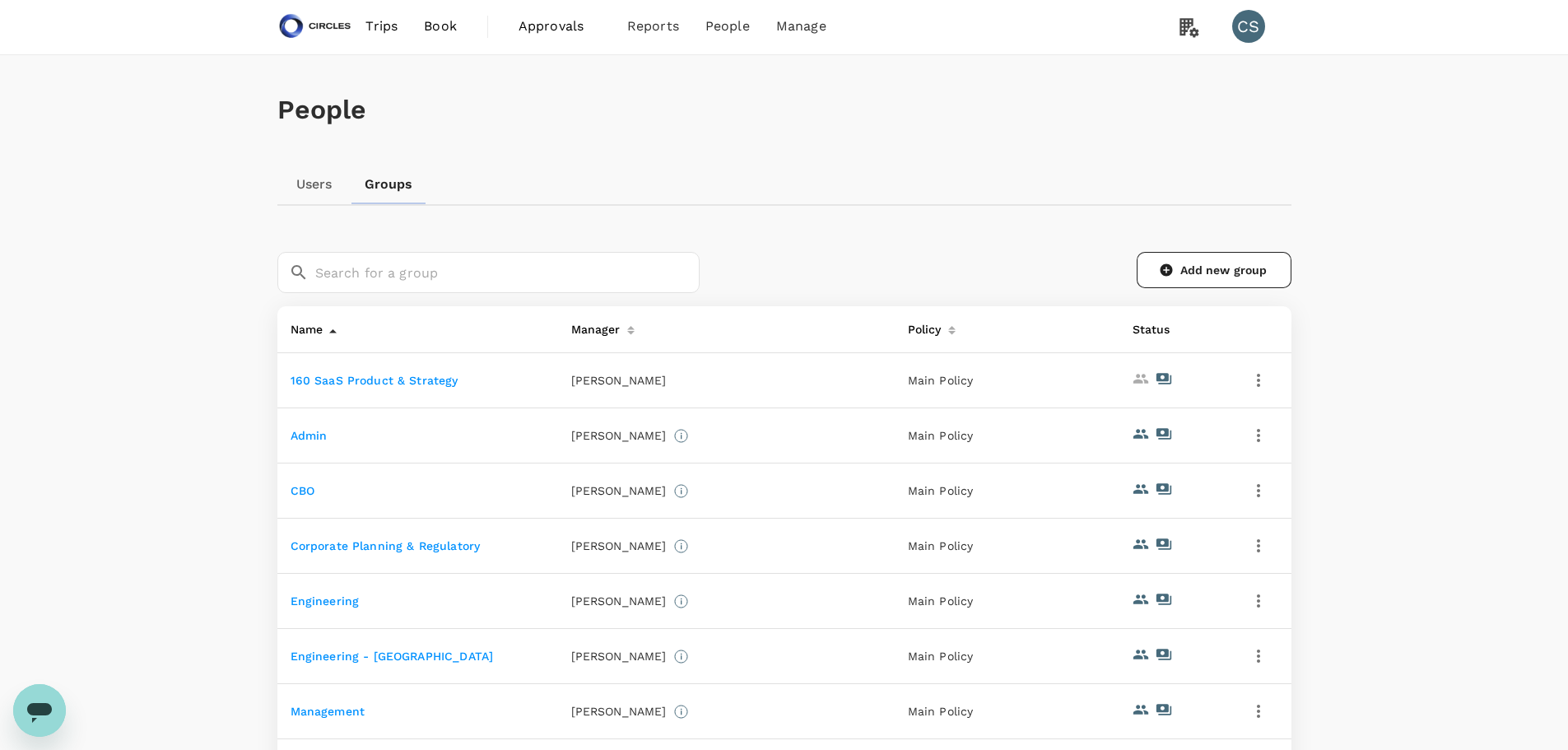
scroll to position [238, 0]
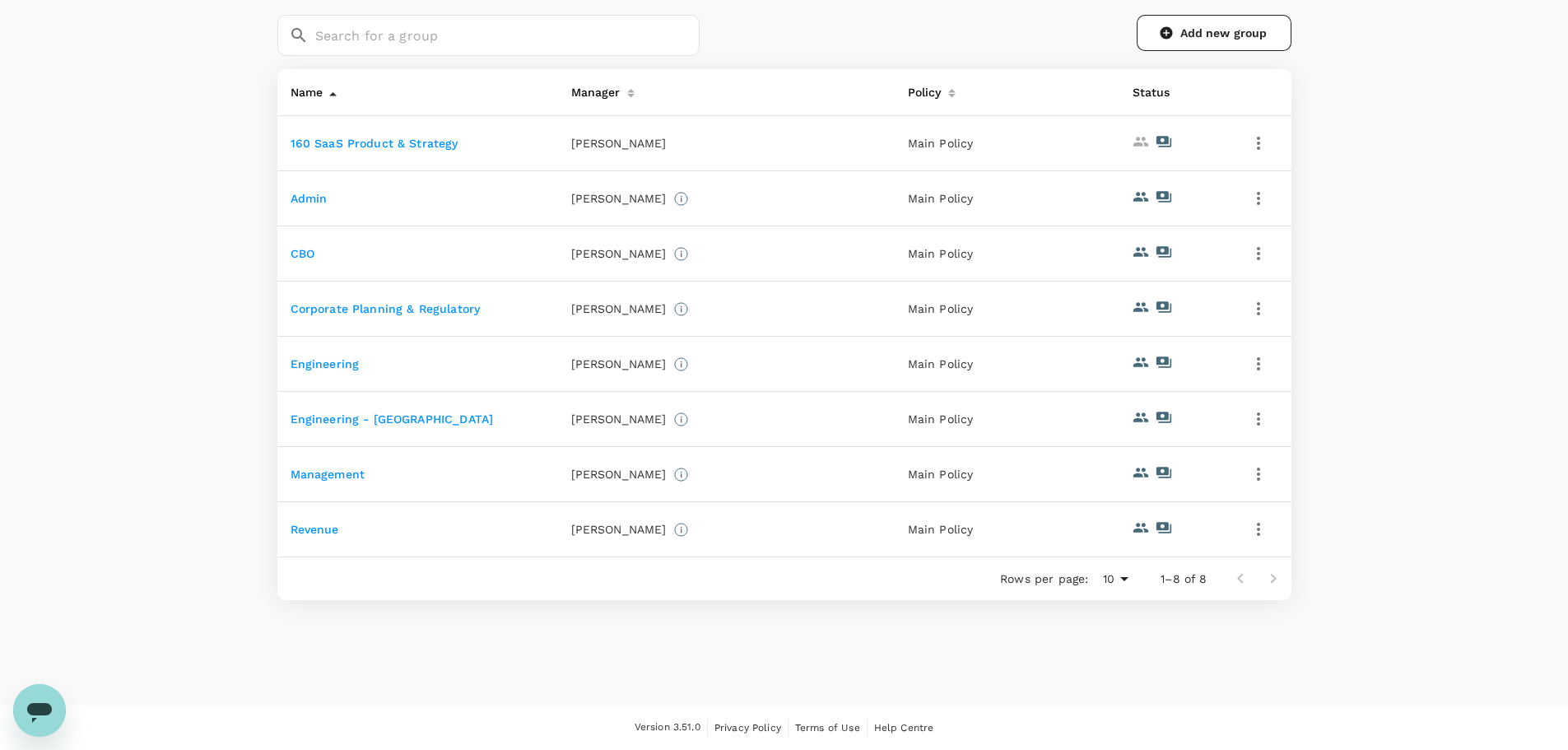
click at [366, 417] on link "Engineering - India" at bounding box center [393, 419] width 203 height 13
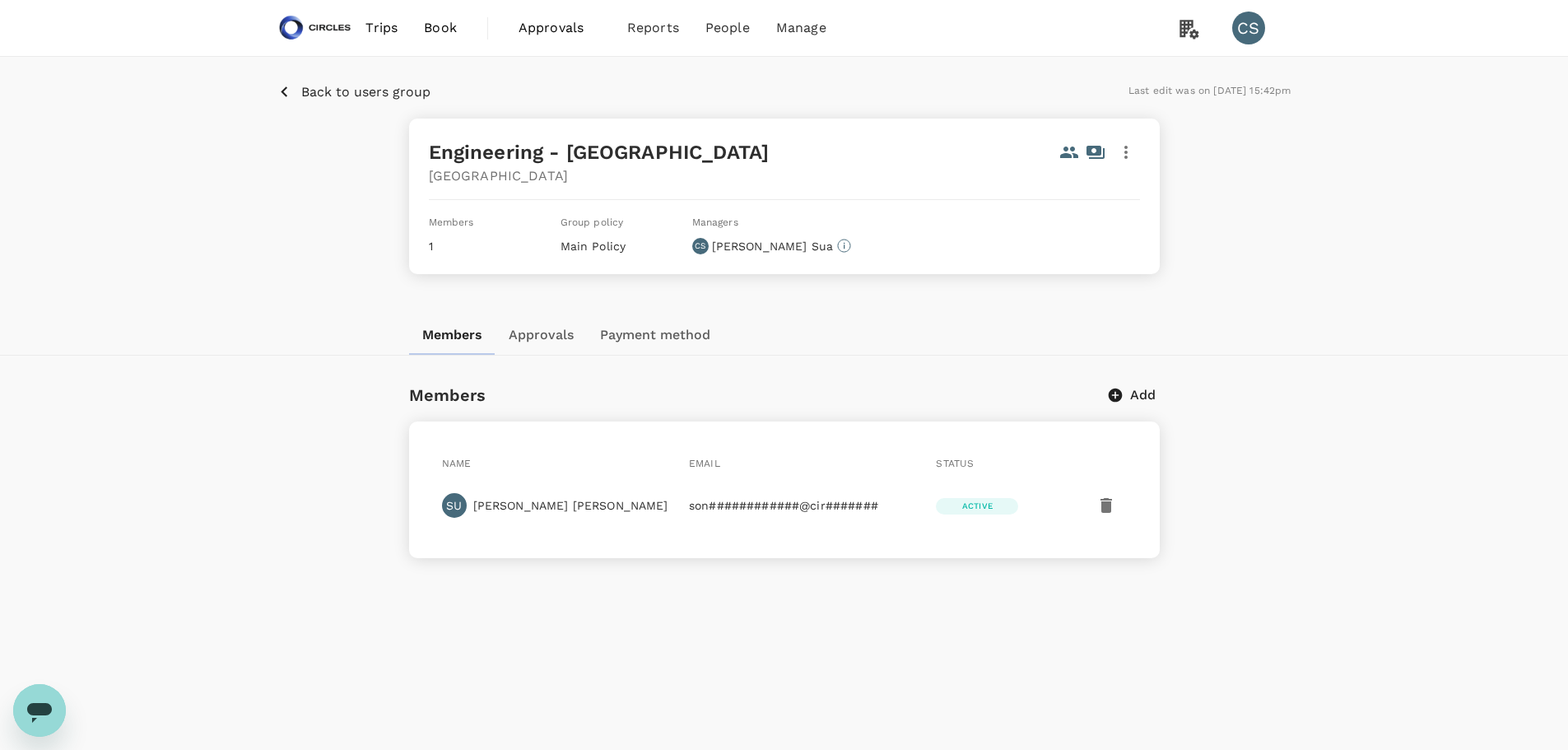
click at [1126, 152] on icon "button" at bounding box center [1126, 152] width 3 height 13
click at [1107, 195] on span "Edit" at bounding box center [1105, 197] width 43 height 20
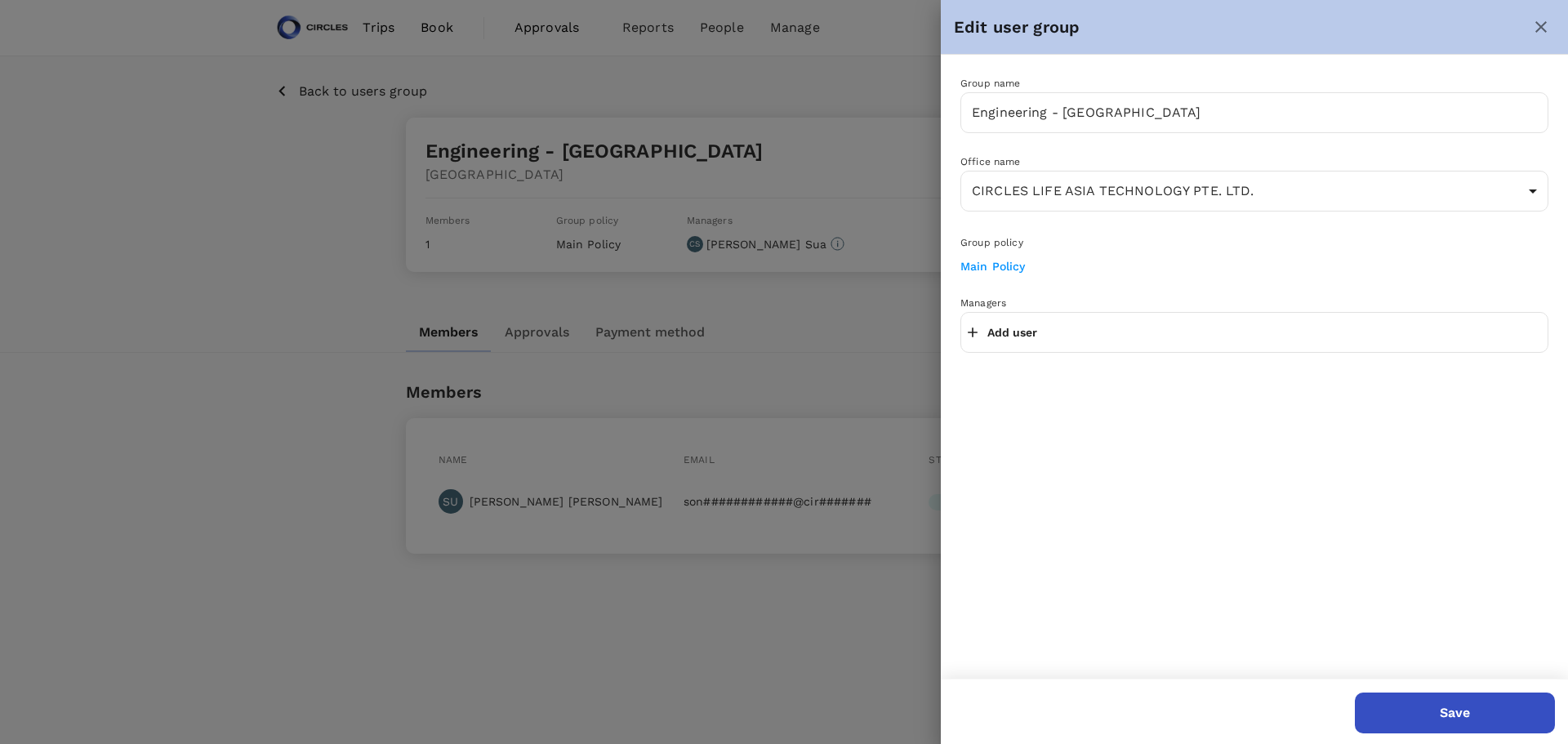
click at [1543, 26] on icon "close" at bounding box center [1542, 27] width 12 height 12
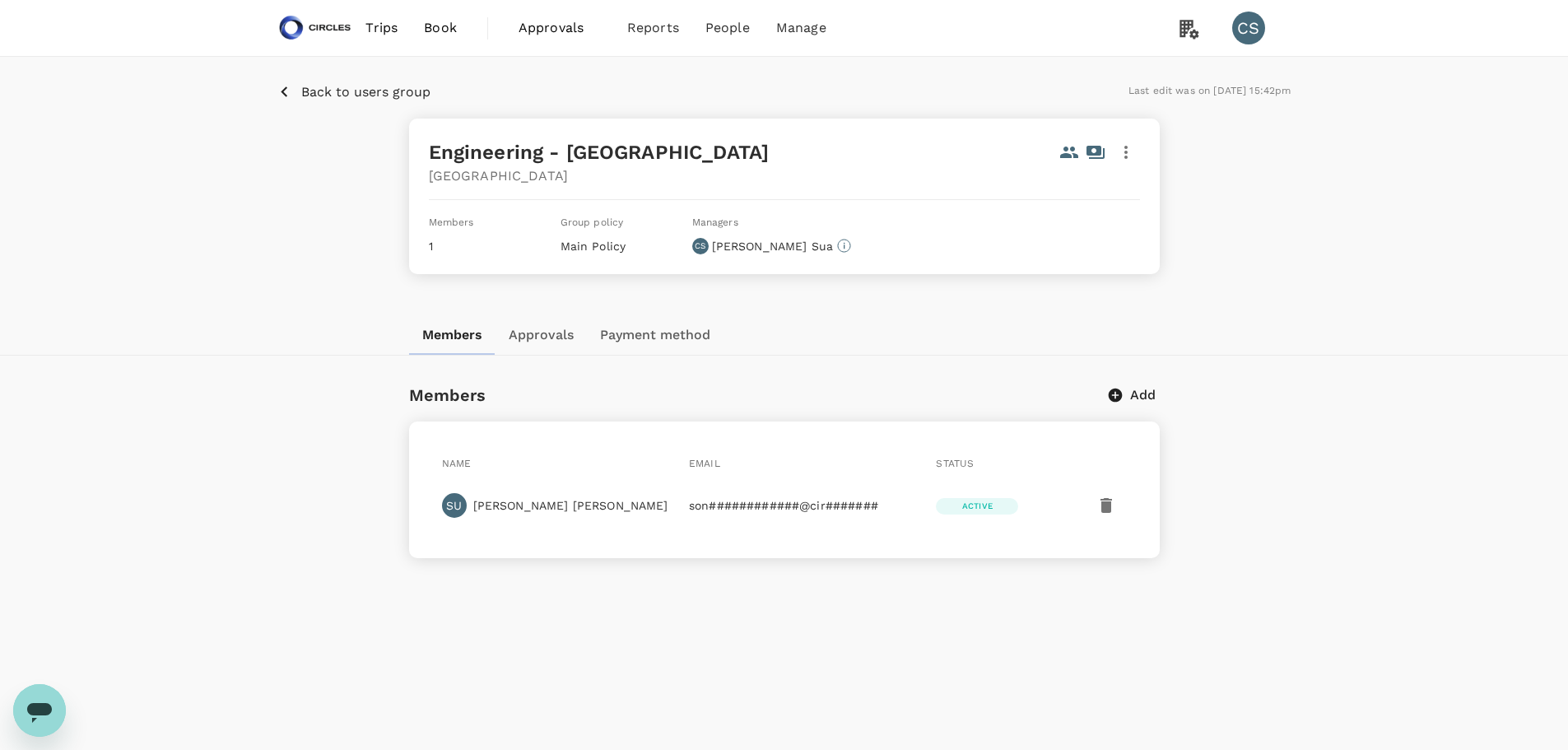
click at [350, 92] on p "Back to users group" at bounding box center [365, 92] width 129 height 20
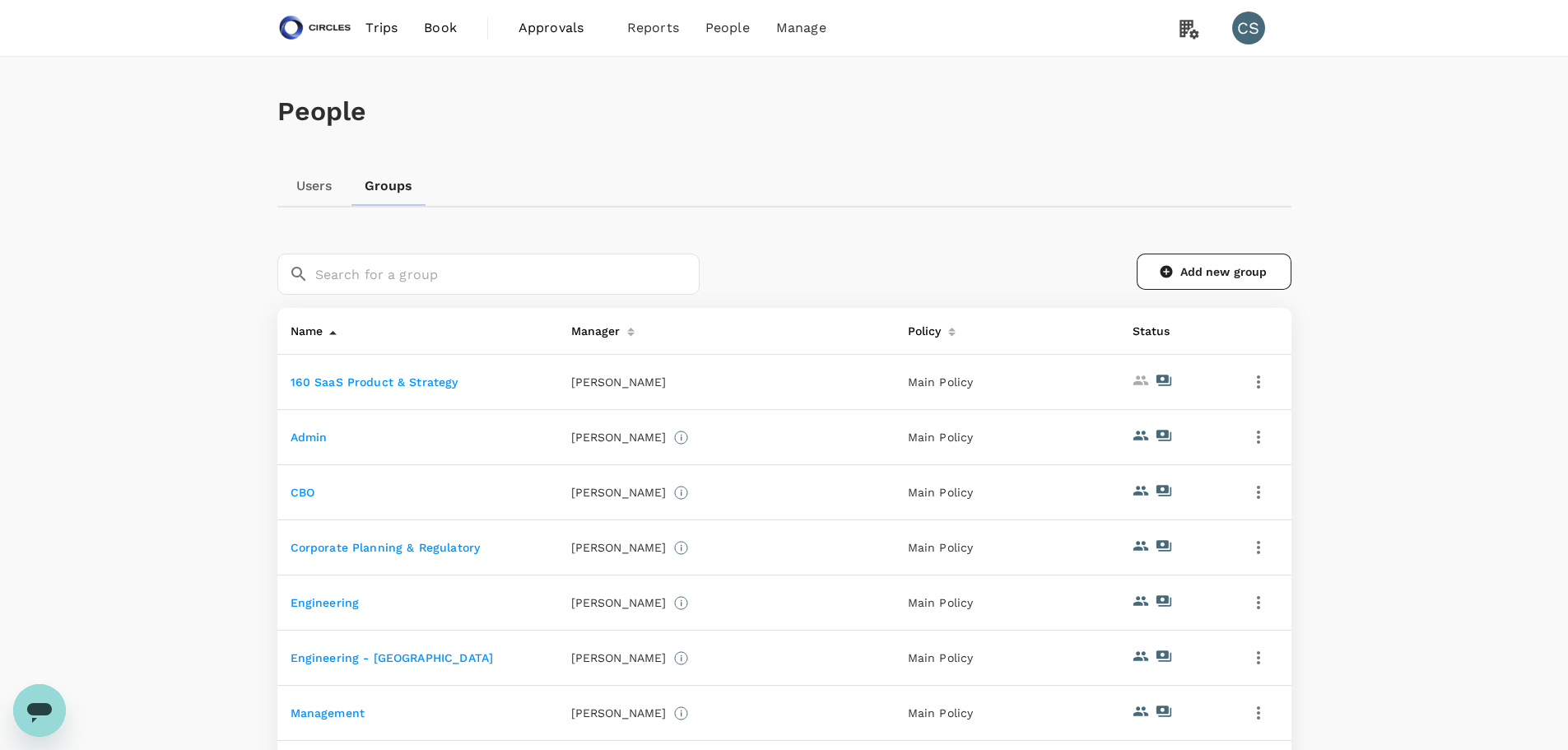
click at [413, 378] on link "160 SaaS Product & Strategy" at bounding box center [374, 382] width 168 height 13
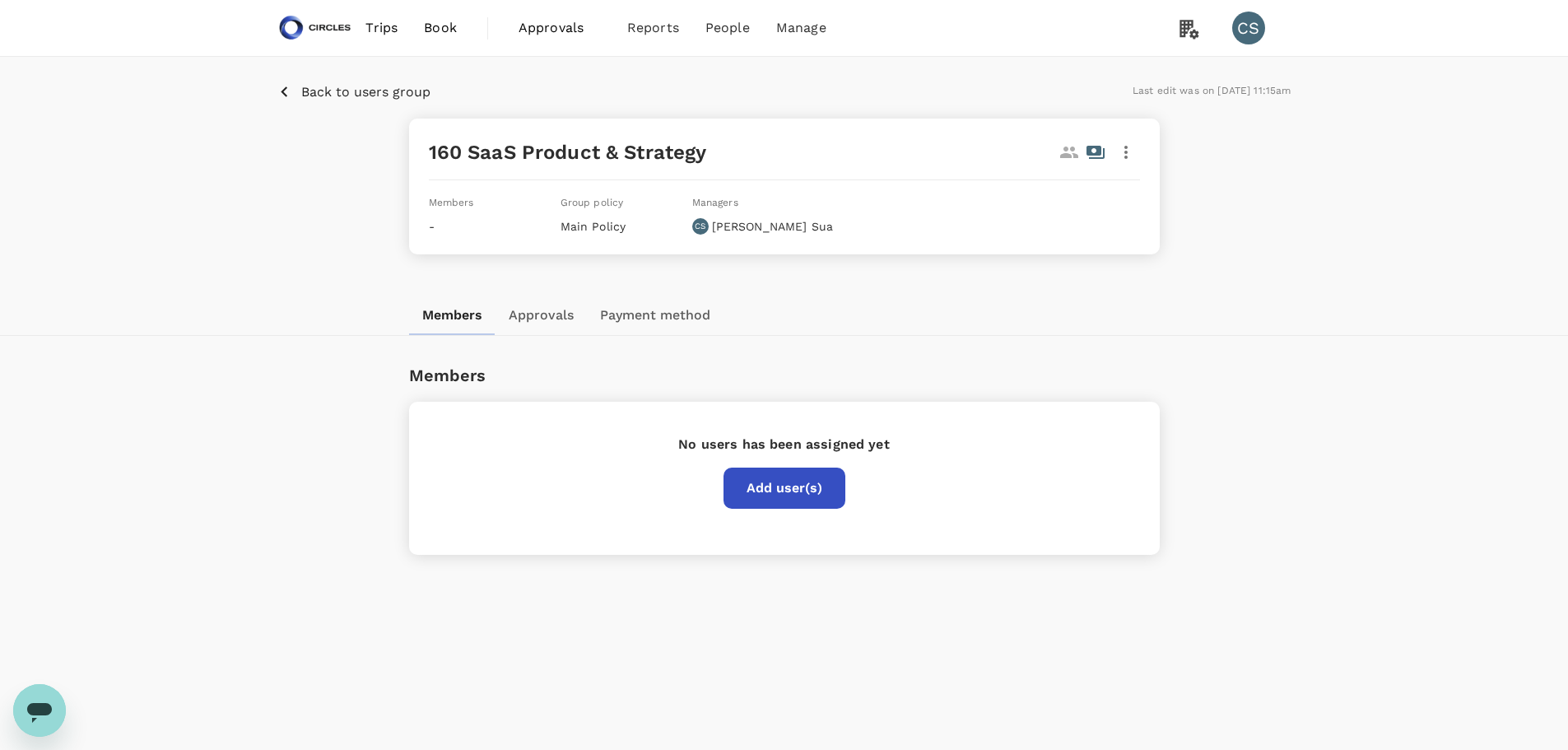
click at [1137, 150] on button "button" at bounding box center [1126, 152] width 28 height 28
click at [1120, 191] on span "Edit" at bounding box center [1105, 197] width 43 height 20
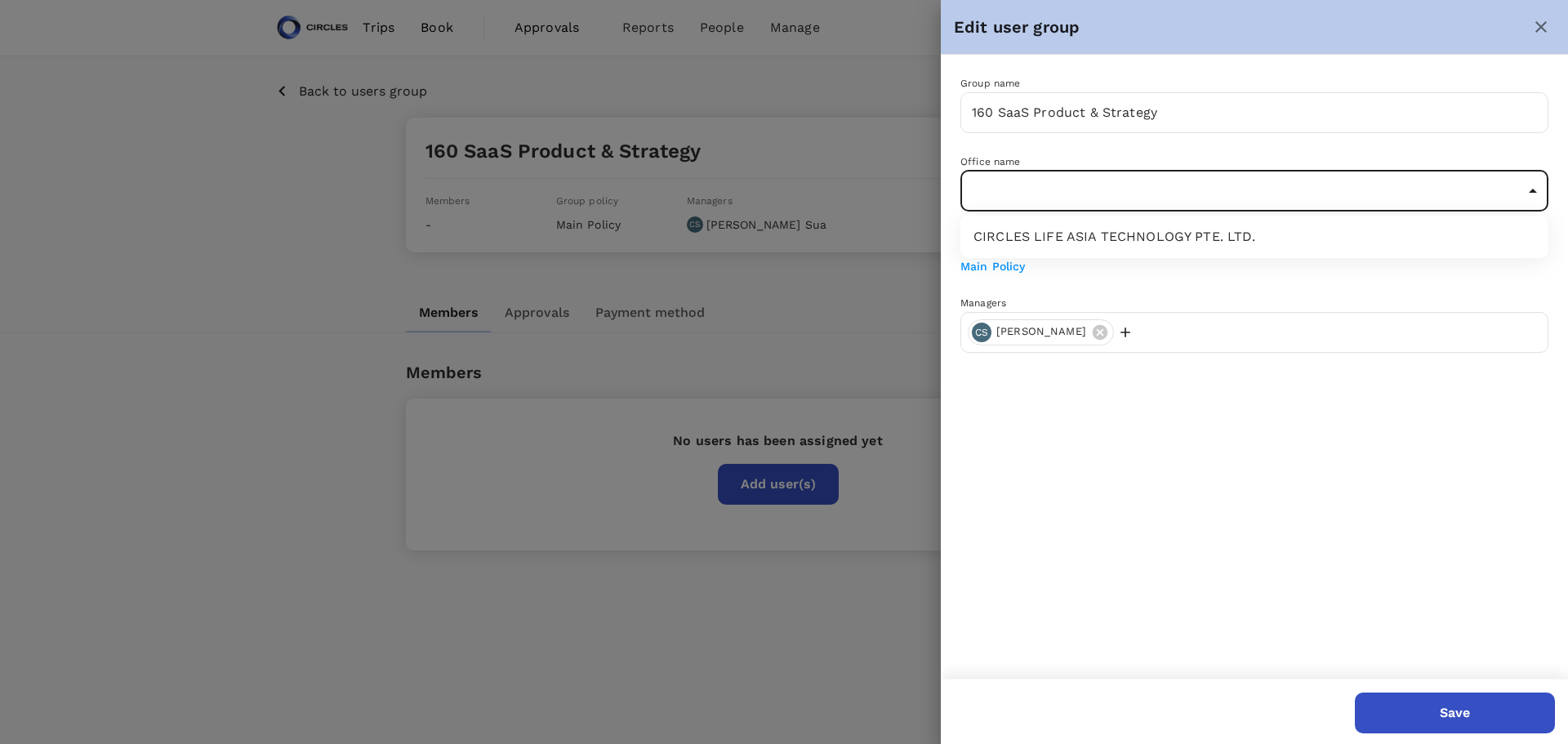
click at [1131, 192] on body "Trips Book Approvals 0 Reports People Manage CS Back to users group Last edit w…" at bounding box center [784, 413] width 1568 height 827
click at [1107, 231] on li "CIRCLES LIFE ASIA TECHNOLOGY PTE. LTD." at bounding box center [1254, 237] width 588 height 30
type input "d47e1b5d-9504-4b90-8dc6-c16cef8ae3e8"
click at [1466, 700] on button "Save" at bounding box center [1455, 712] width 200 height 41
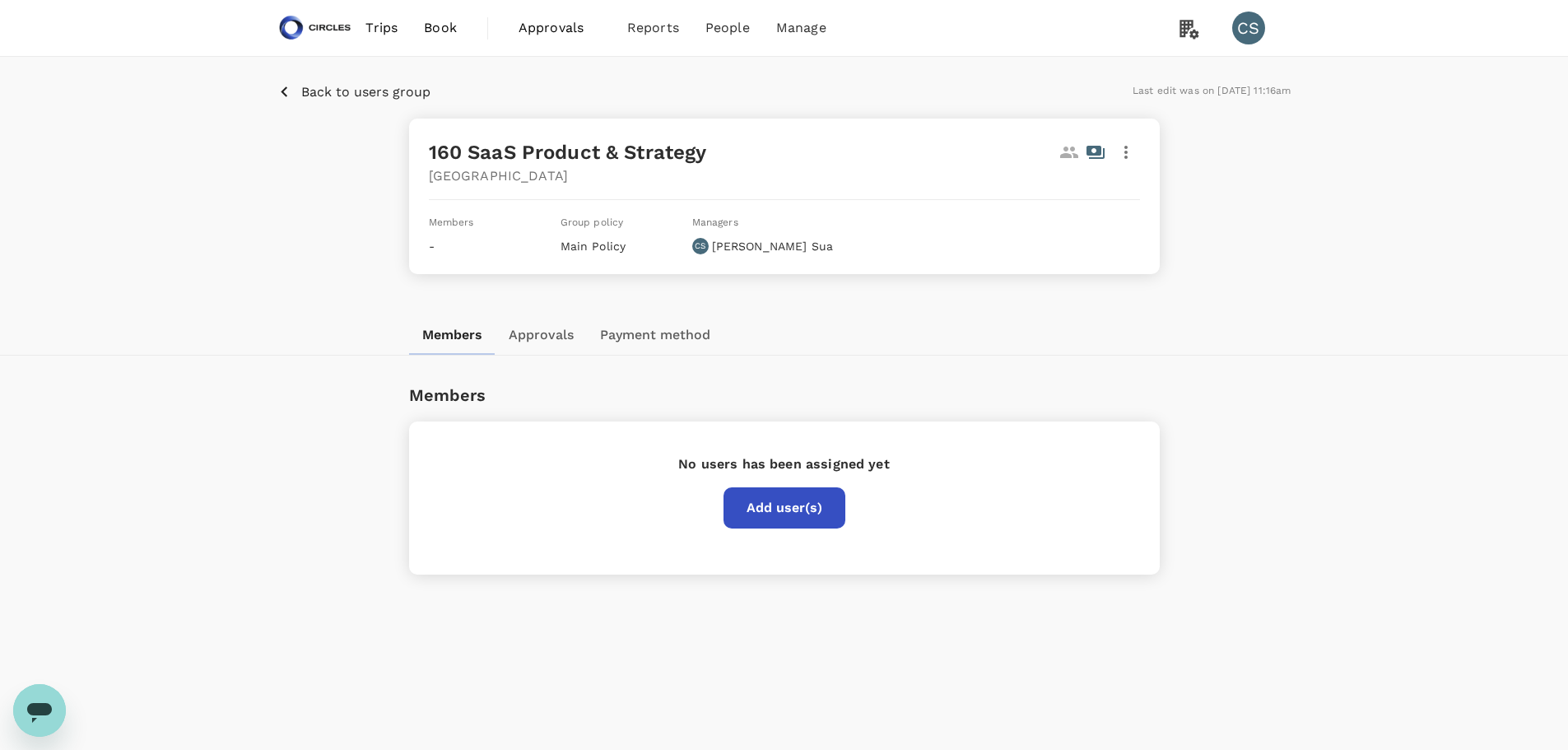
click at [915, 312] on div "Back to users group Last edit was on 02 Sep 2025, 11:16am 160 SaaS Product & St…" at bounding box center [784, 186] width 1568 height 258
click at [389, 94] on p "Back to users group" at bounding box center [365, 92] width 129 height 20
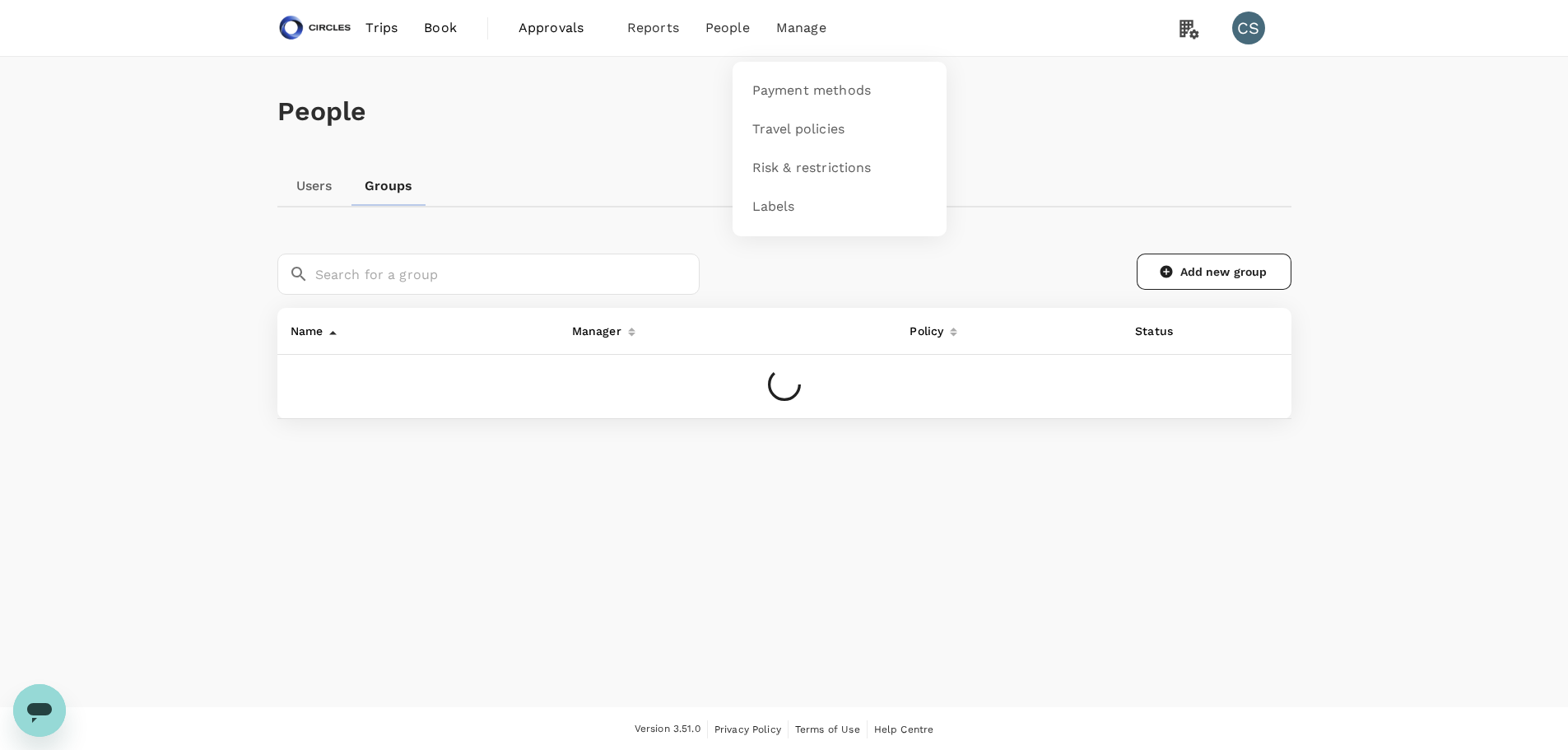
click at [797, 24] on span "Manage" at bounding box center [801, 28] width 50 height 20
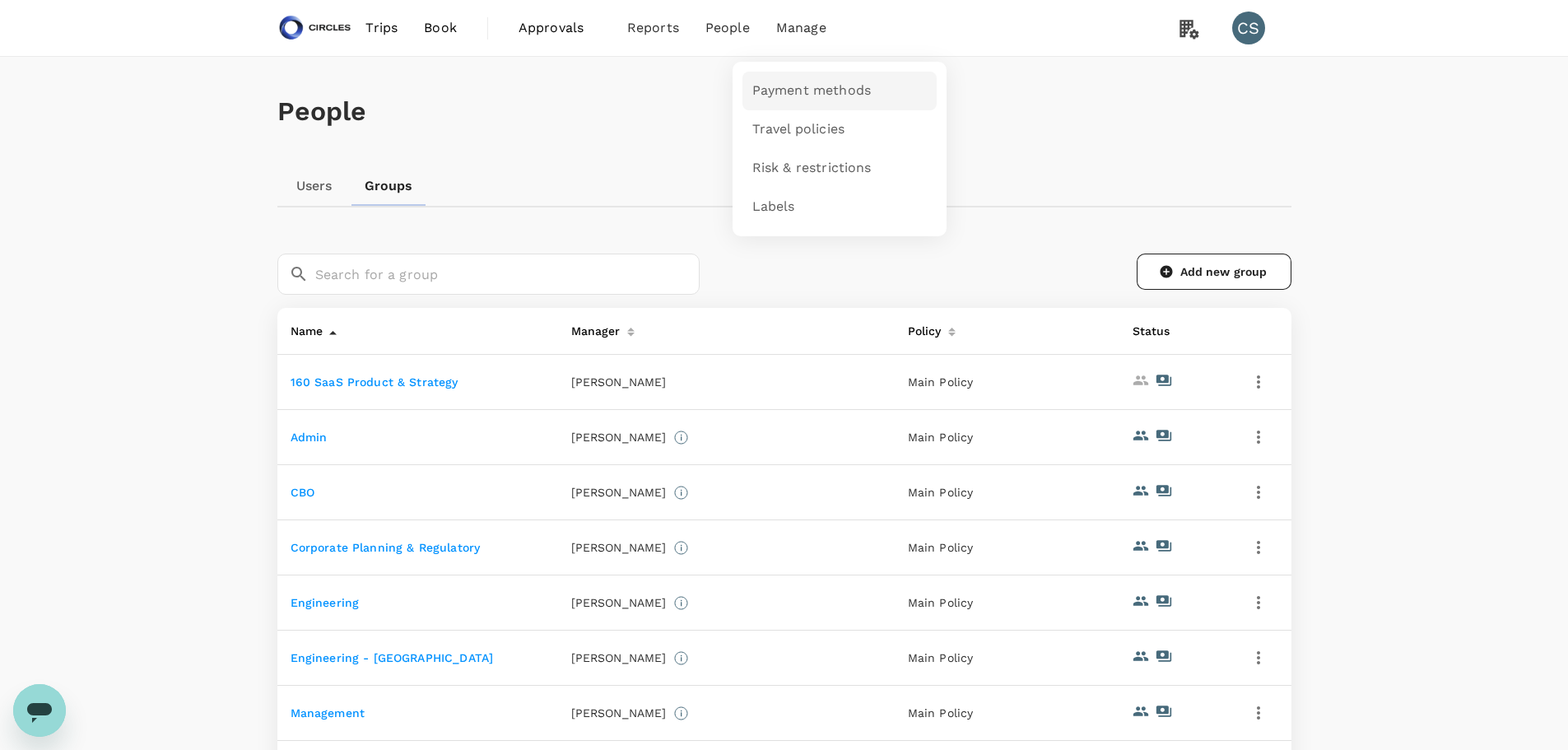
click at [804, 95] on span "Payment methods" at bounding box center [812, 91] width 118 height 19
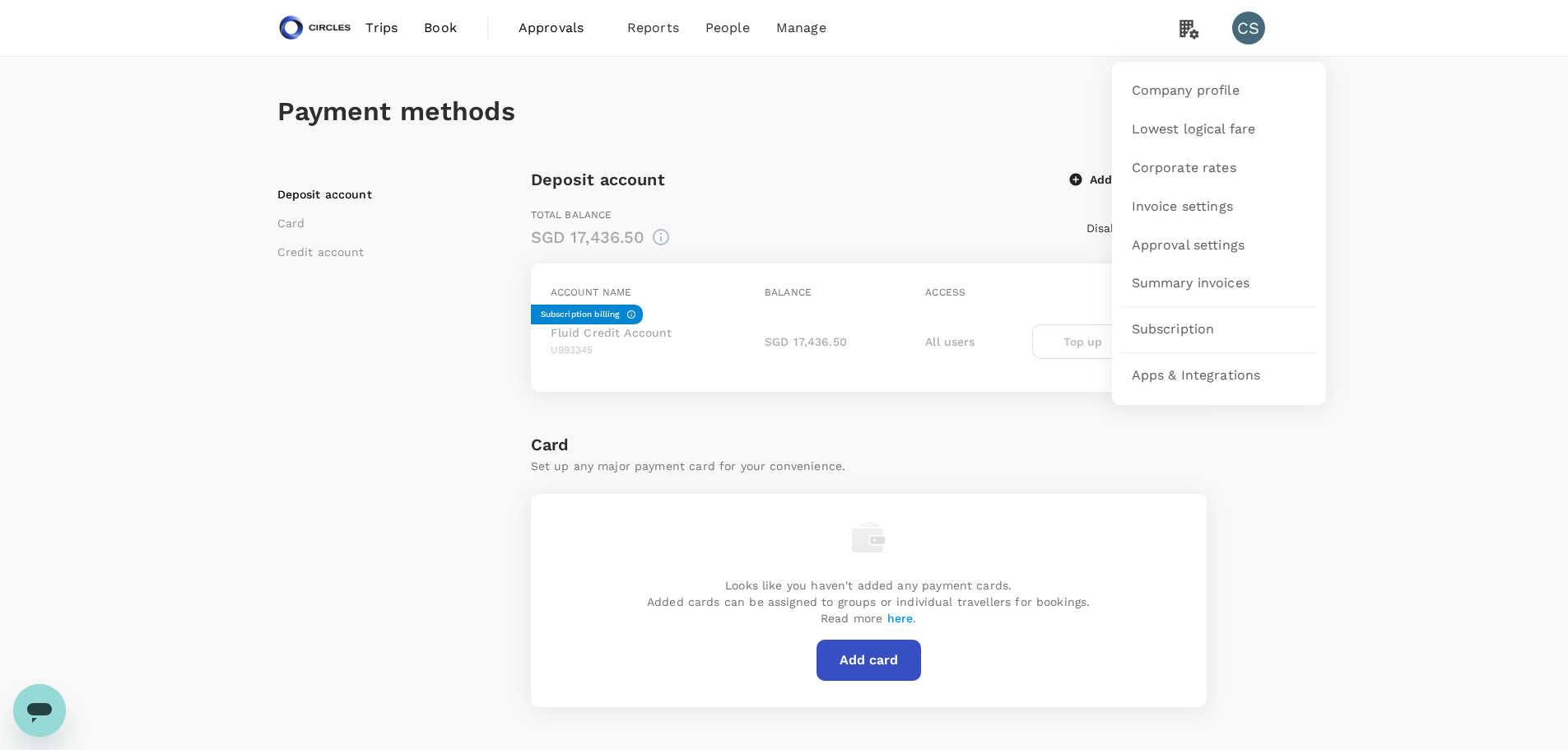
click at [1186, 28] on icon at bounding box center [1189, 29] width 19 height 19
click at [1178, 203] on span "Invoice settings" at bounding box center [1182, 207] width 101 height 19
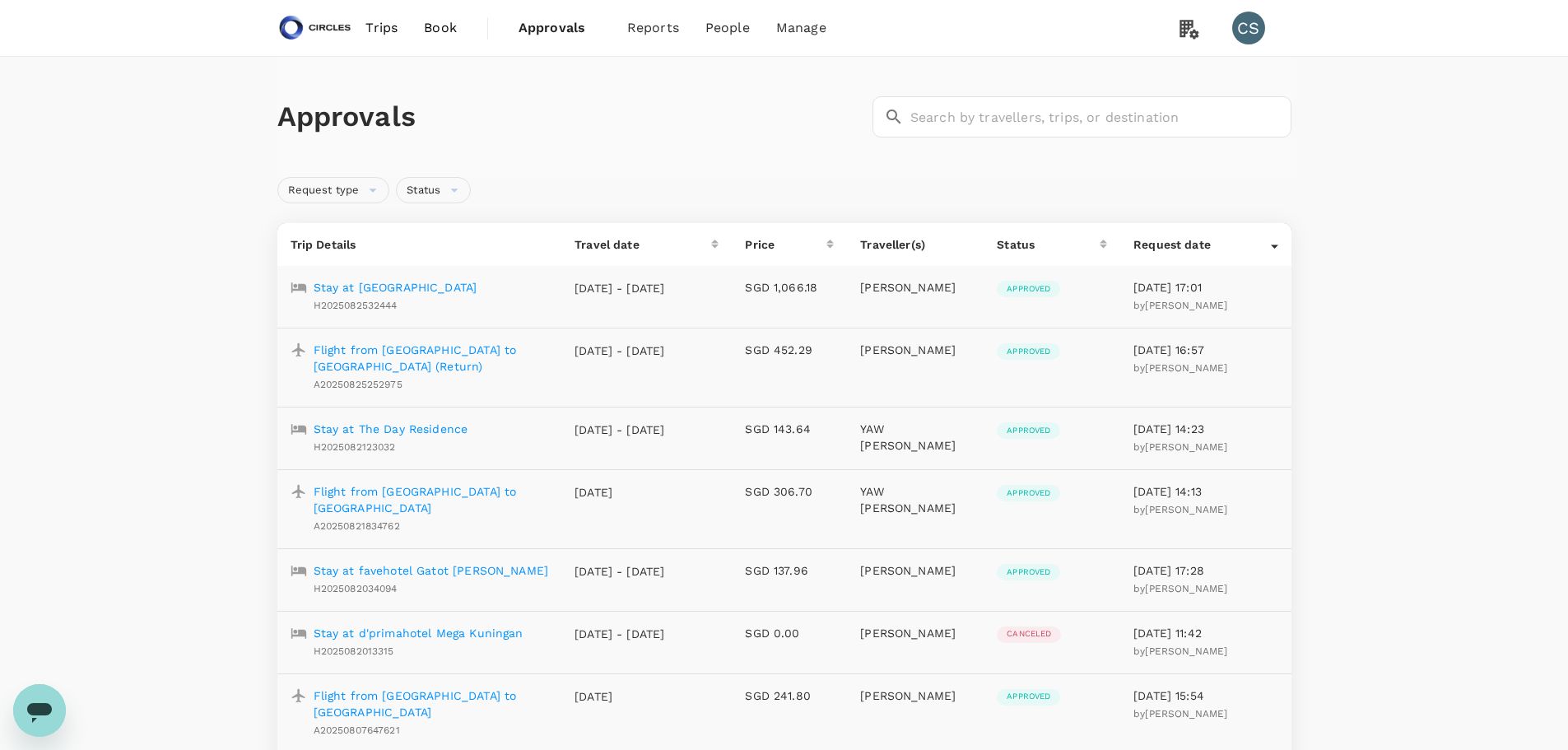
click at [561, 115] on h1 "Approvals" at bounding box center [572, 116] width 589 height 34
click at [725, 82] on link "Users" at bounding box center [763, 91] width 194 height 38
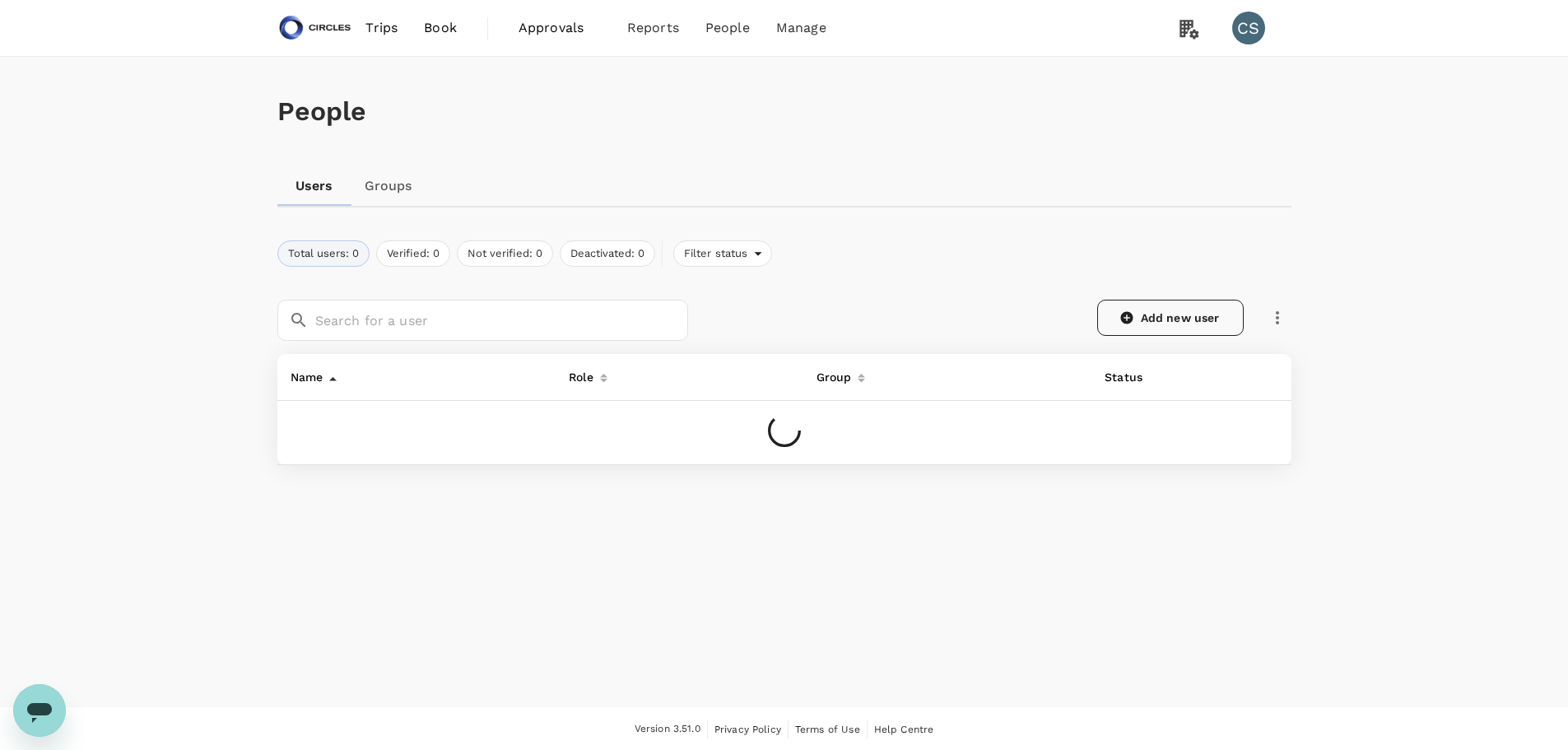
click at [1166, 315] on link "Add new user" at bounding box center [1170, 317] width 147 height 36
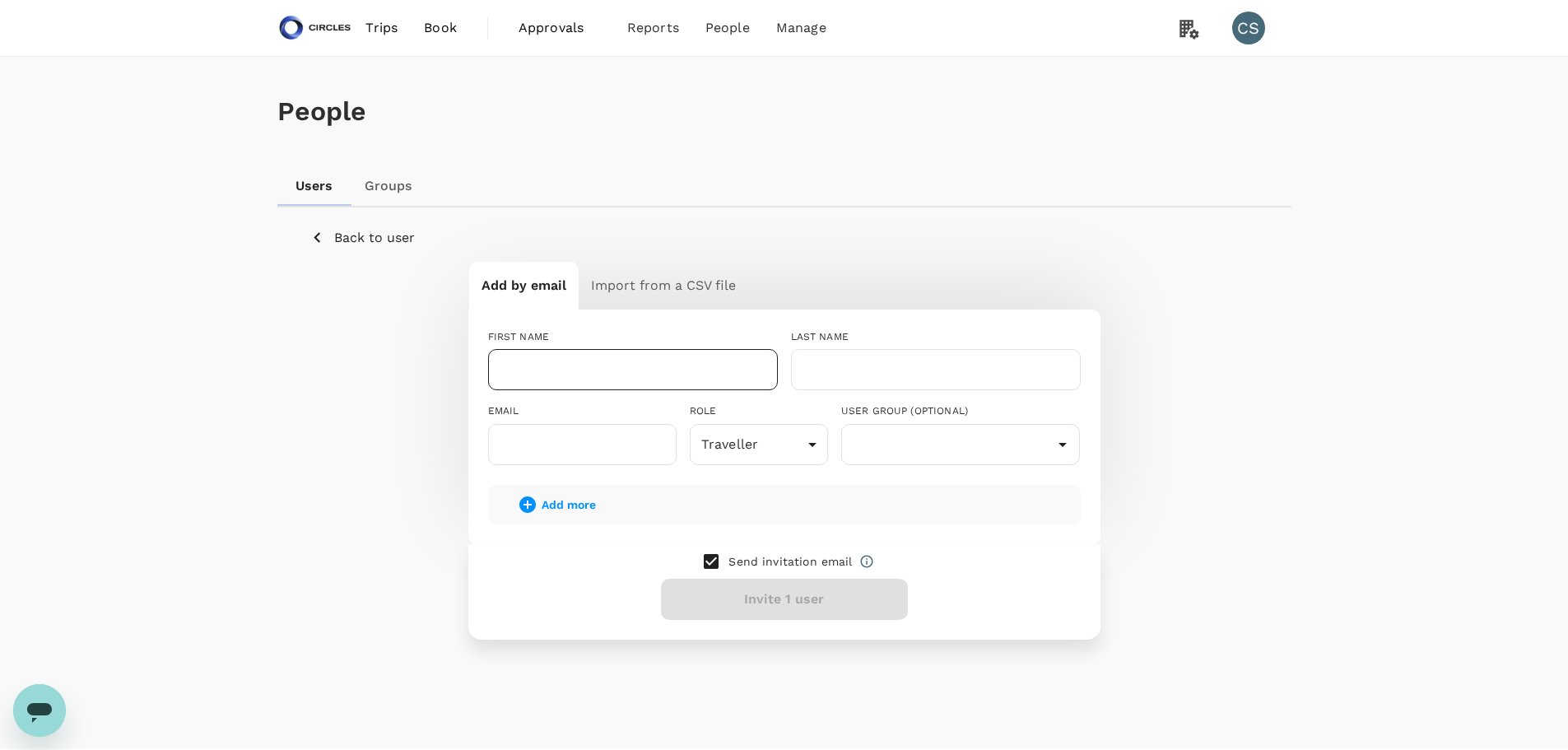
click at [574, 370] on input "text" at bounding box center [634, 369] width 290 height 41
paste input "Siva Sankar"
type input "Siva Sankar"
drag, startPoint x: 890, startPoint y: 381, endPoint x: 884, endPoint y: 364, distance: 18.0
click at [890, 381] on input "text" at bounding box center [936, 369] width 290 height 41
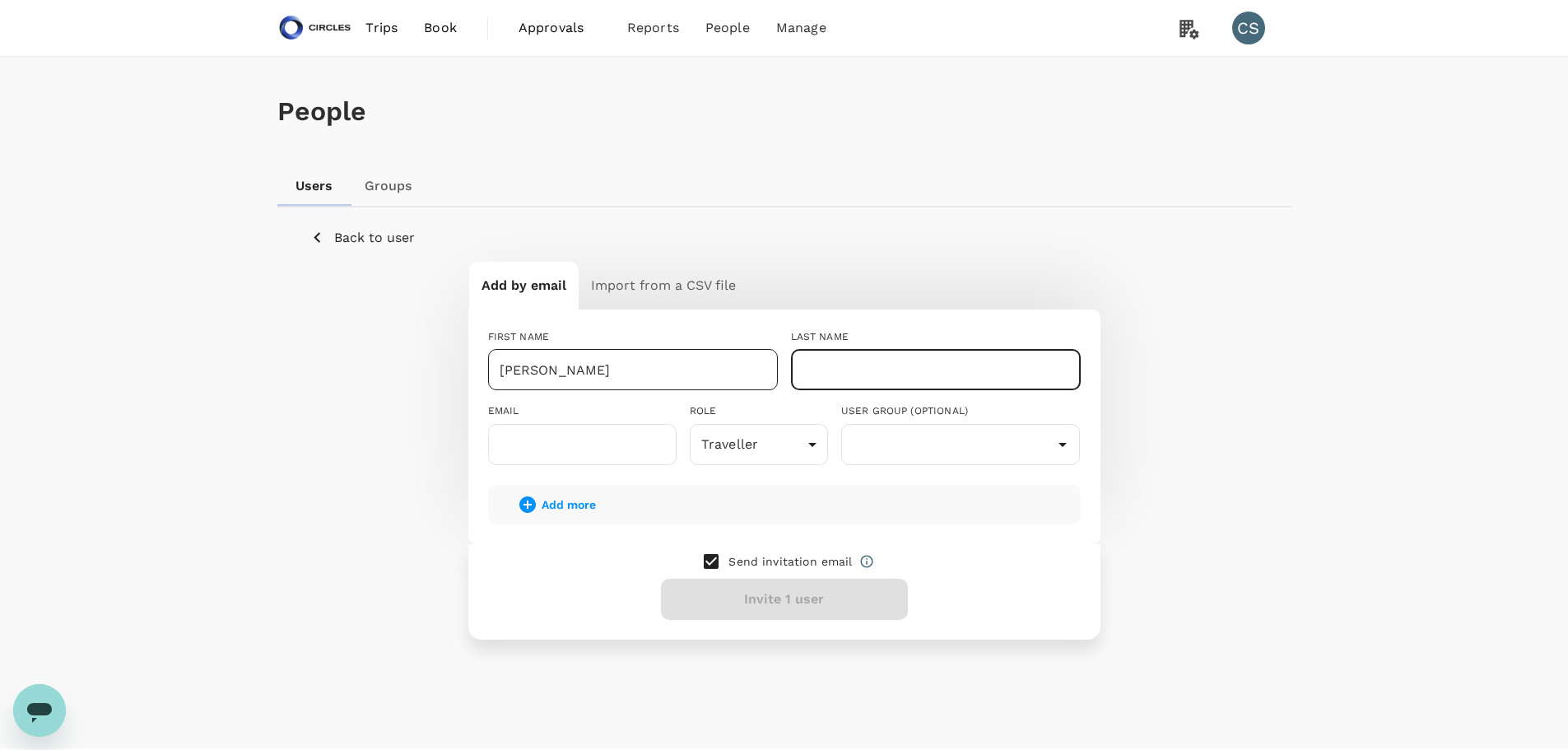
paste input "Kothari"
type input "Kothari"
click at [550, 432] on input "text" at bounding box center [583, 444] width 188 height 41
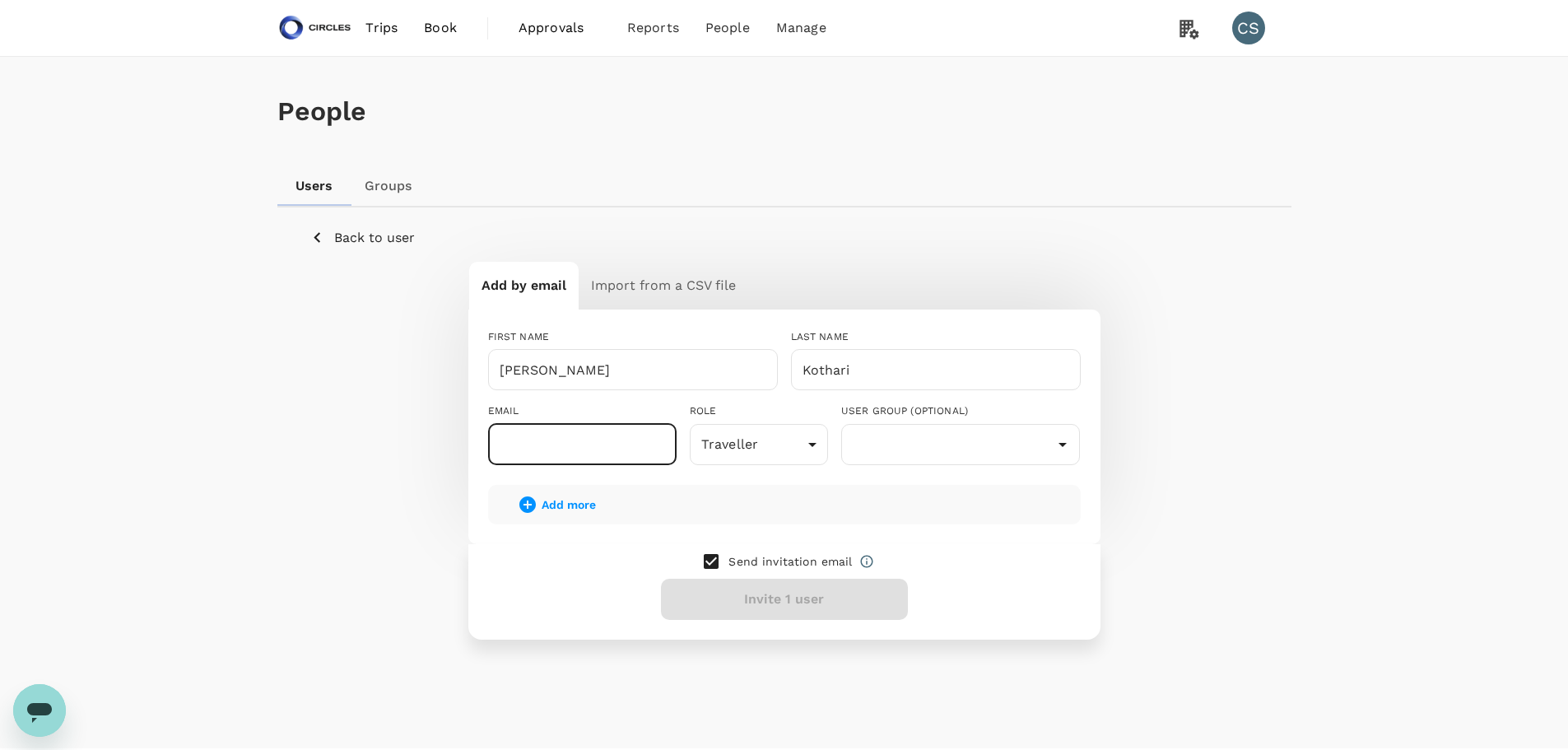
paste input "siva.sankar@circles.co"
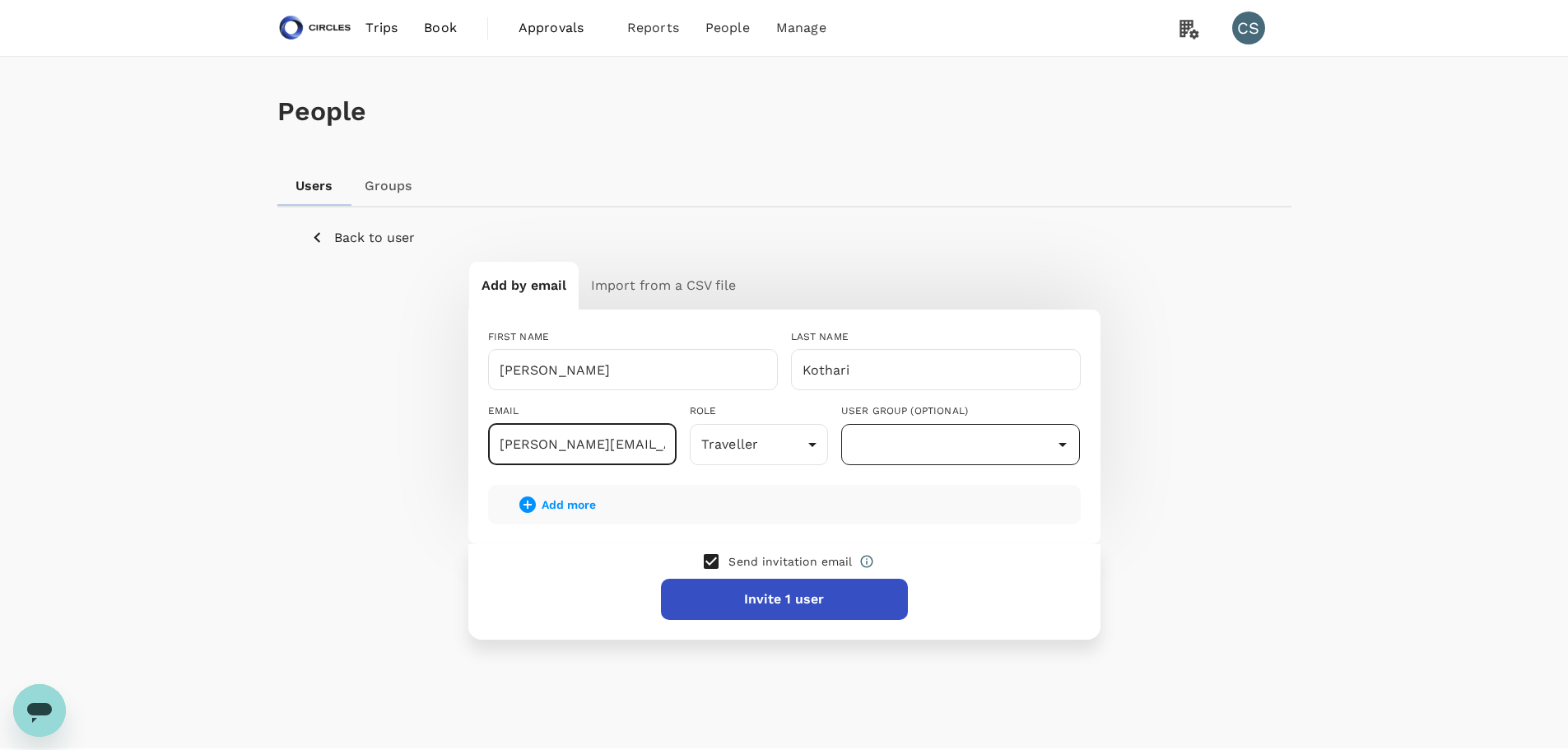
type input "siva.sankar@circles.co"
click at [968, 441] on input "text" at bounding box center [960, 444] width 231 height 32
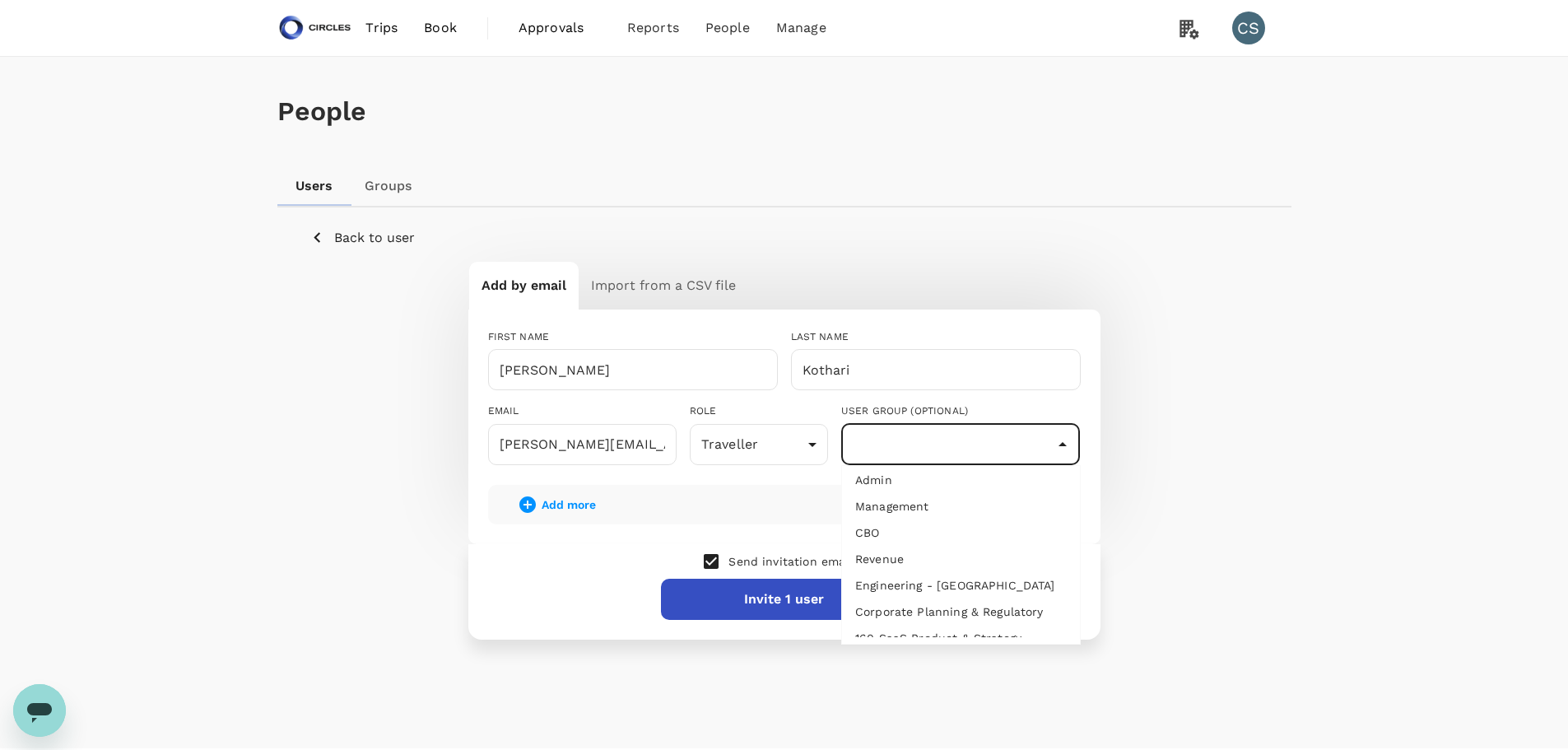
scroll to position [59, 0]
click at [944, 617] on li "160 SaaS Product & Strategy" at bounding box center [960, 618] width 238 height 27
type input "160 SaaS Product & Strategy"
click at [737, 591] on button "Invite 1 user" at bounding box center [784, 598] width 247 height 41
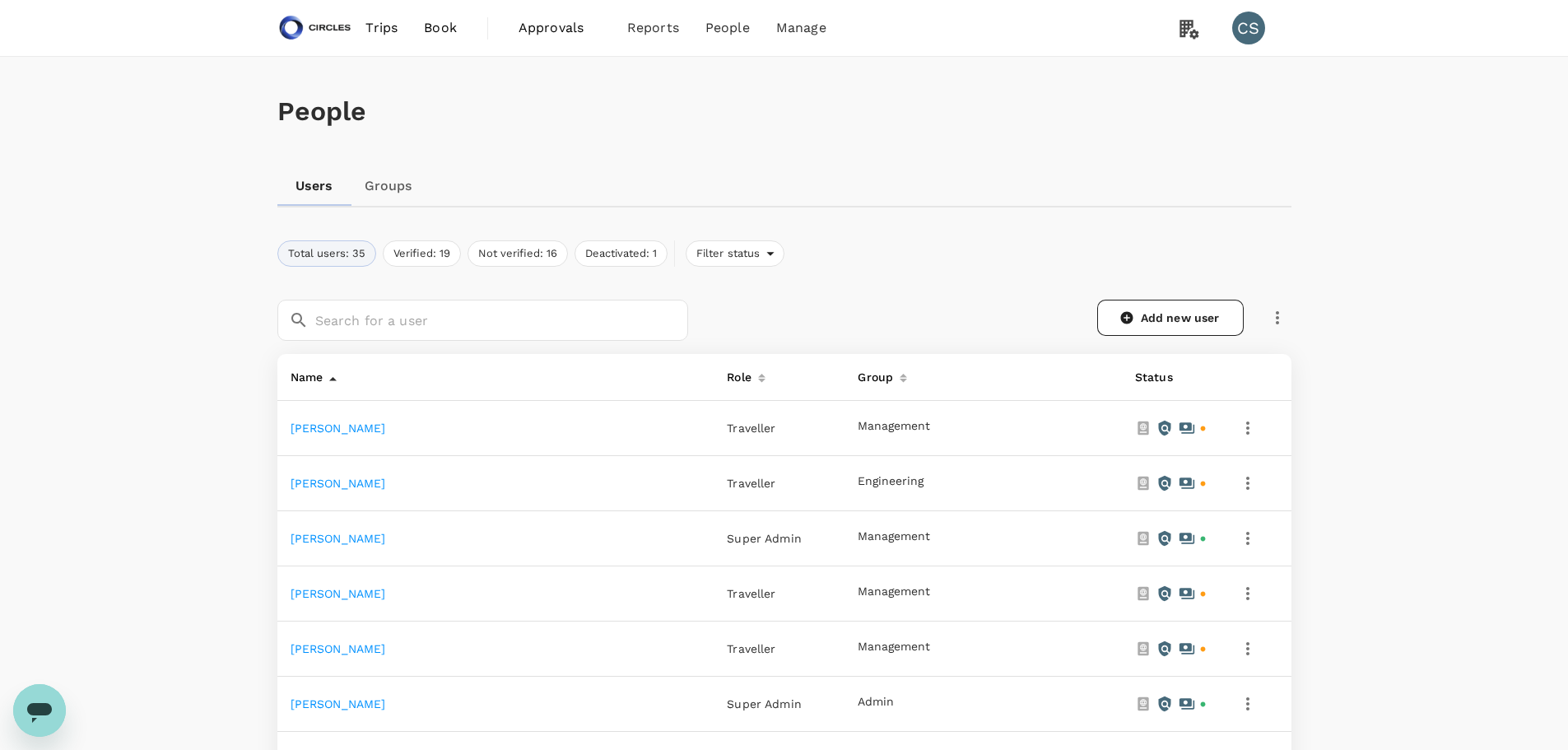
click at [1013, 315] on div "Add new user" at bounding box center [999, 317] width 584 height 36
